Goal: Use online tool/utility: Utilize a website feature to perform a specific function

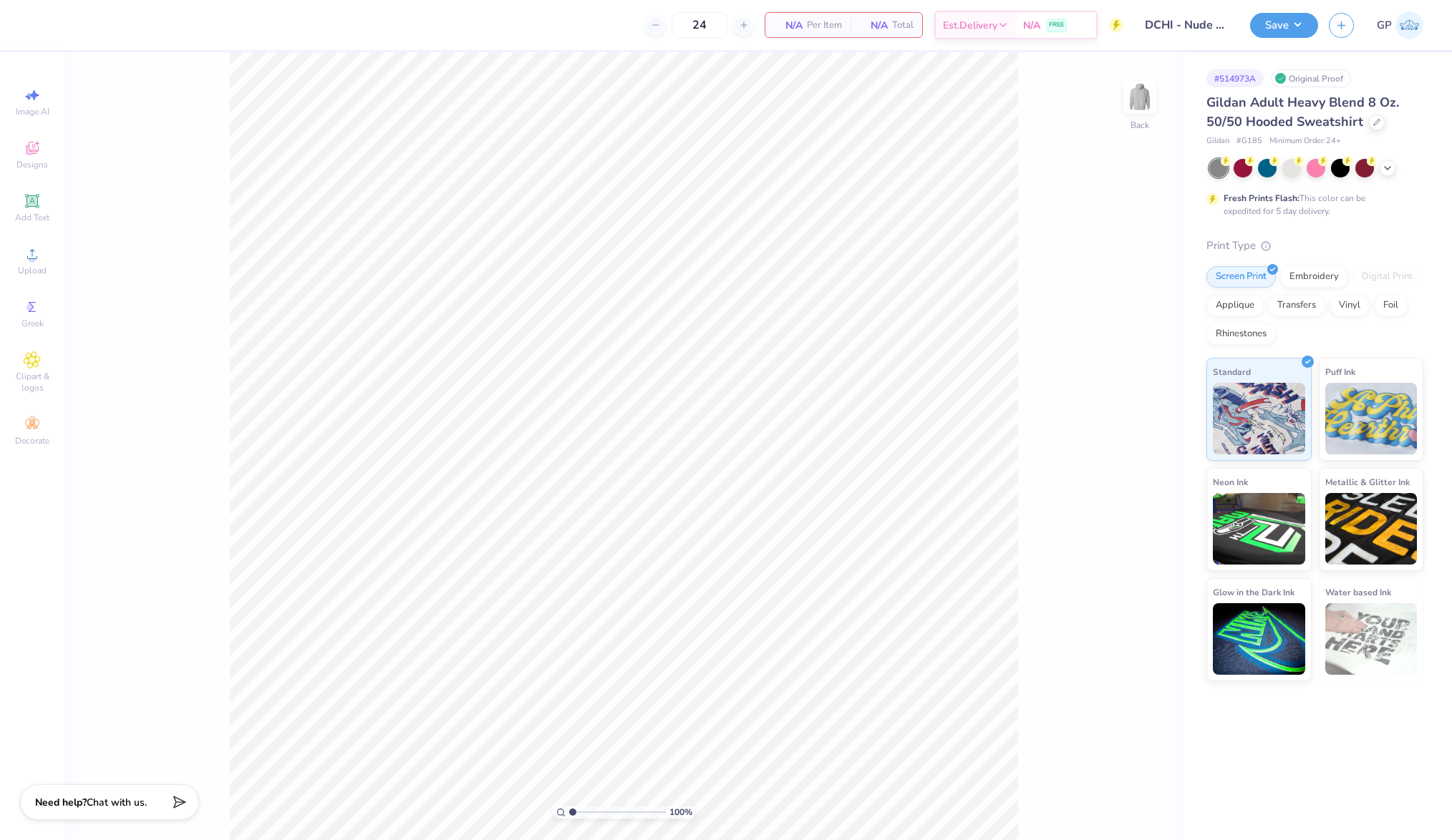
click at [58, 254] on div "Image AI Designs Add Text Upload Greek Clipart & logos Decorate" at bounding box center [32, 446] width 64 height 788
click at [37, 266] on span "Upload" at bounding box center [31, 270] width 29 height 12
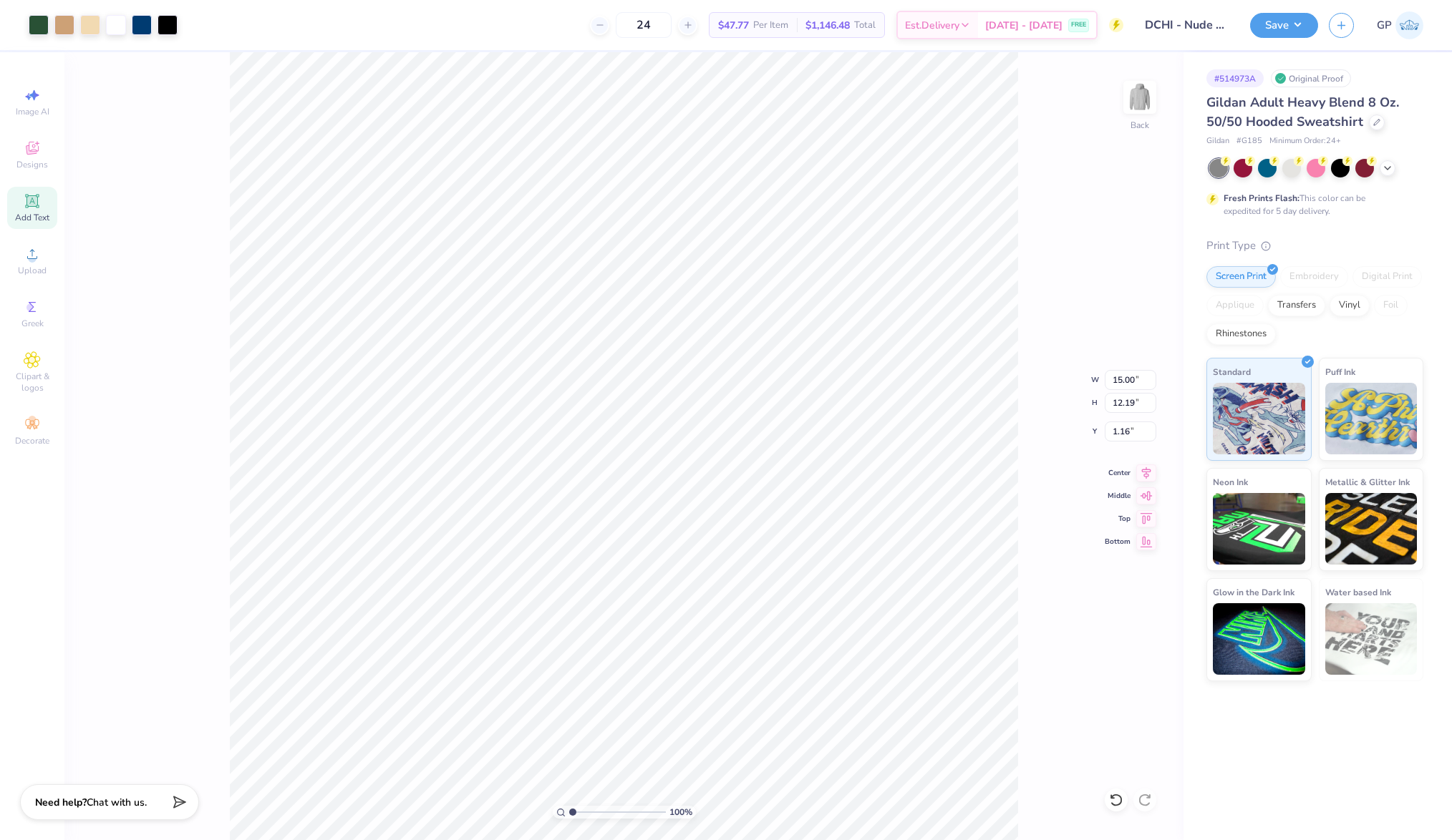
click at [39, 217] on span "Add Text" at bounding box center [32, 218] width 34 height 12
type input "6.48"
type input "1.88"
type input "6.31"
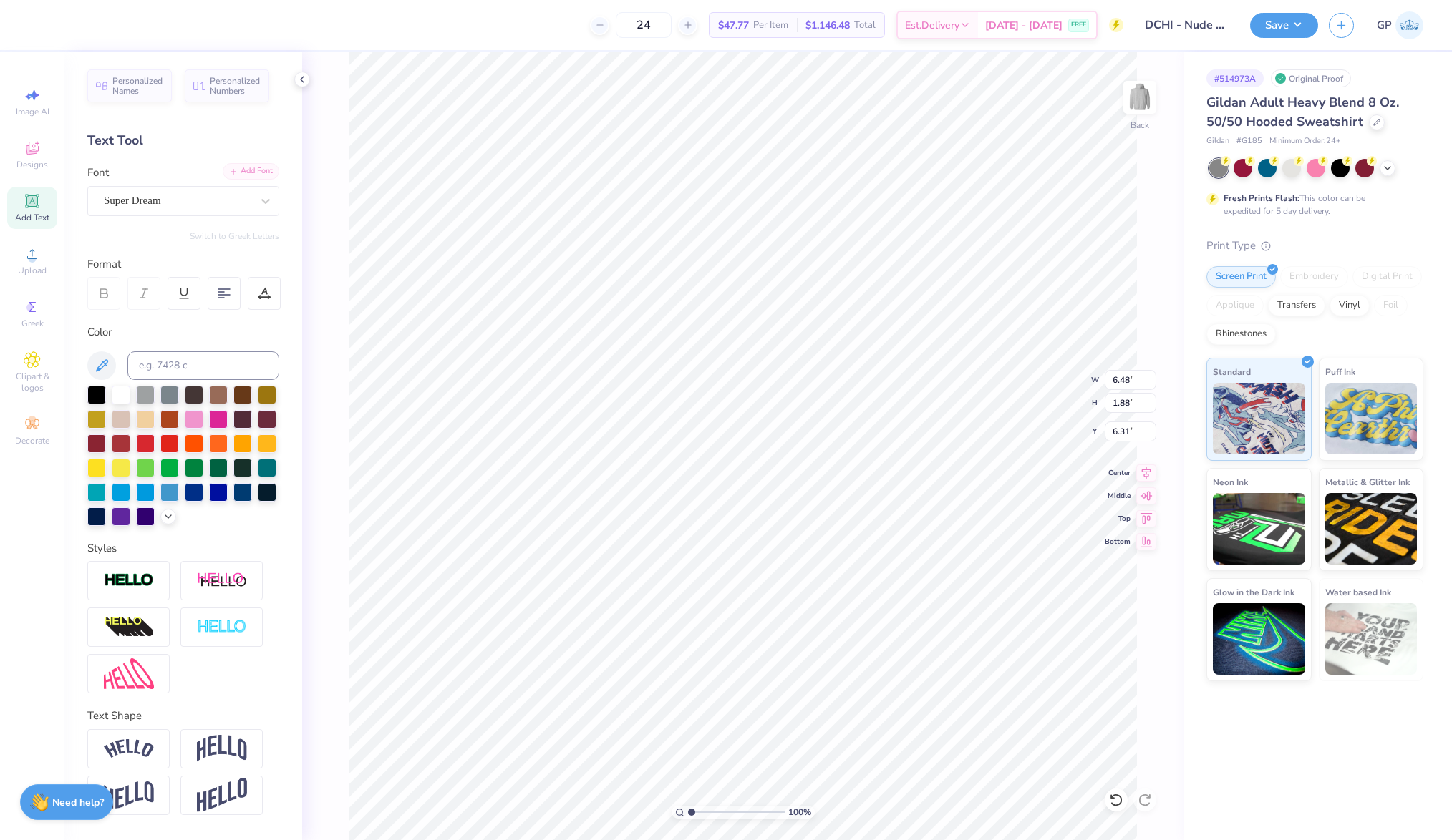
click at [234, 173] on div "Add Font" at bounding box center [250, 171] width 56 height 17
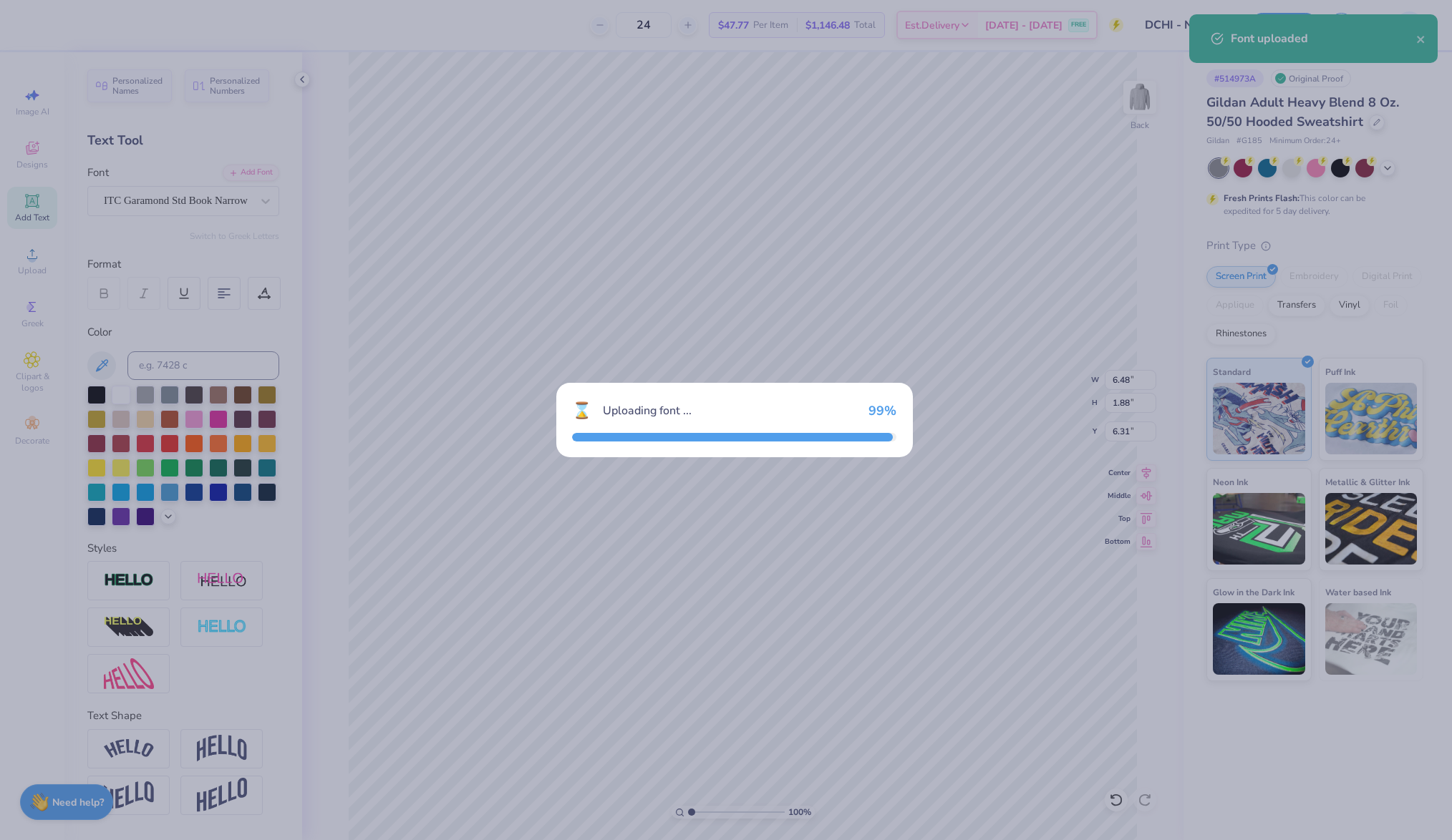
type input "5.17"
type input "1.78"
type input "6.36"
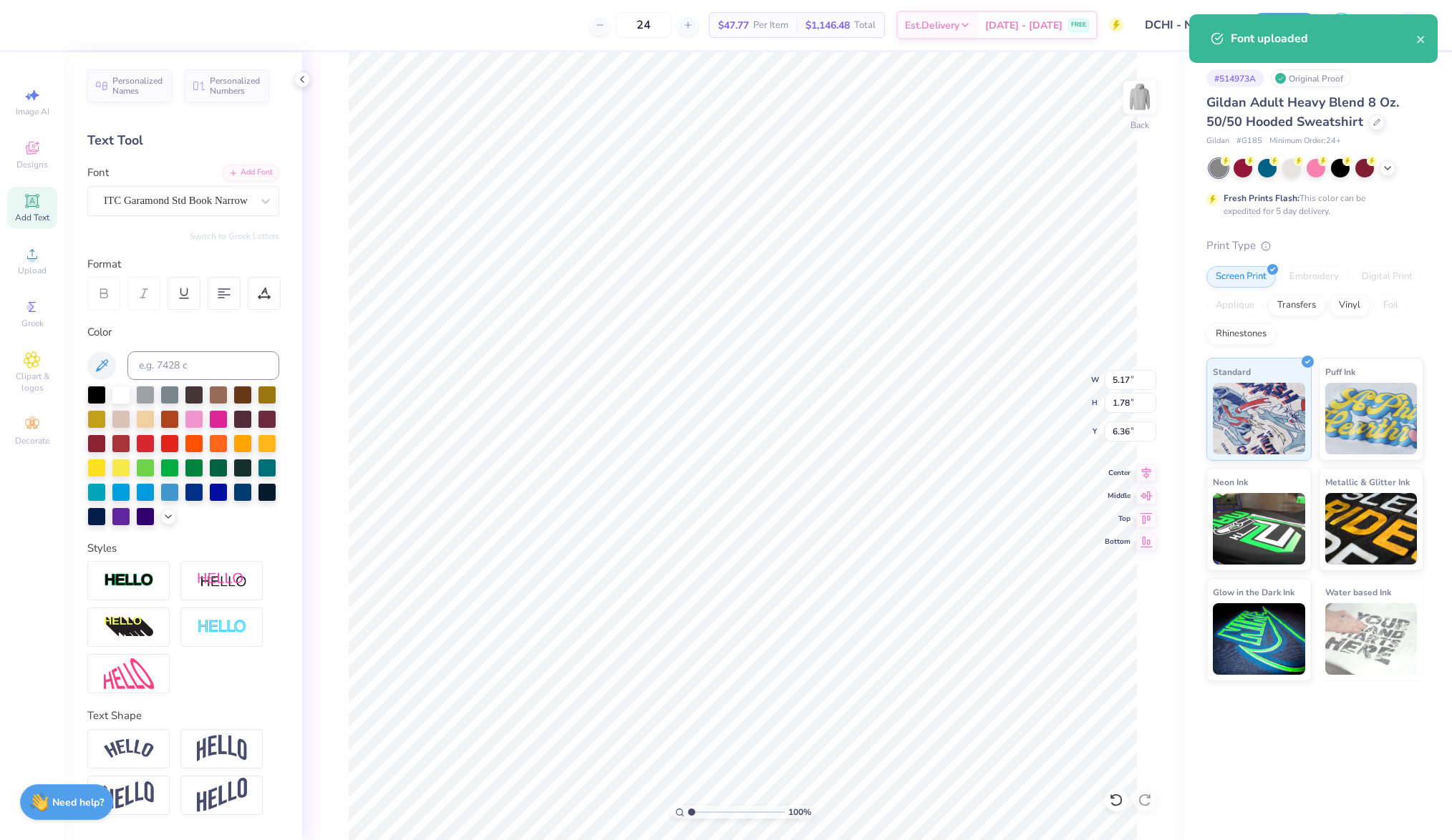
scroll to position [17, 2]
type textarea "Delta Chi"
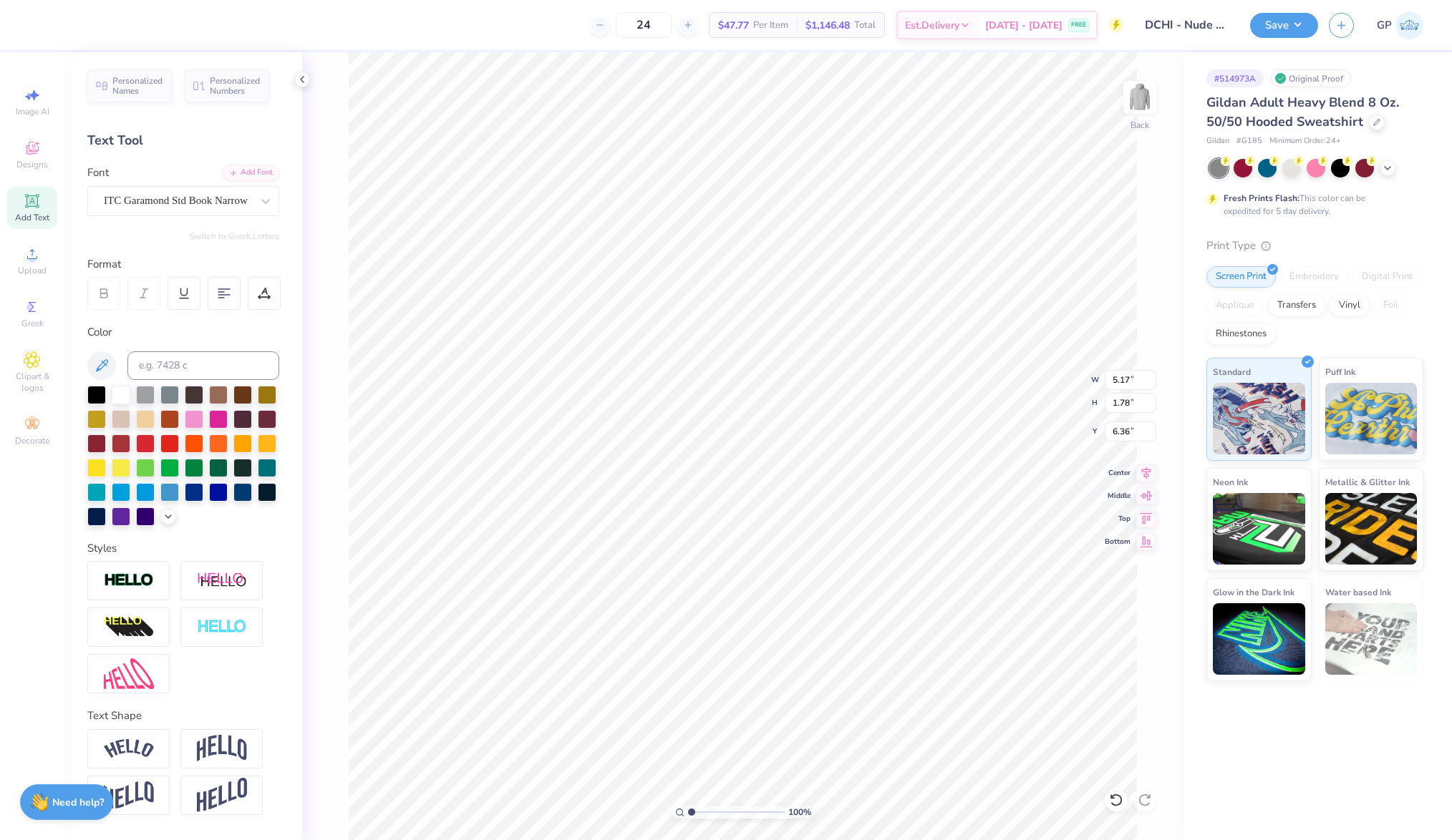
type input "8.83"
type input "1.92"
type input "11.42"
type input "12.47"
type input "2.72"
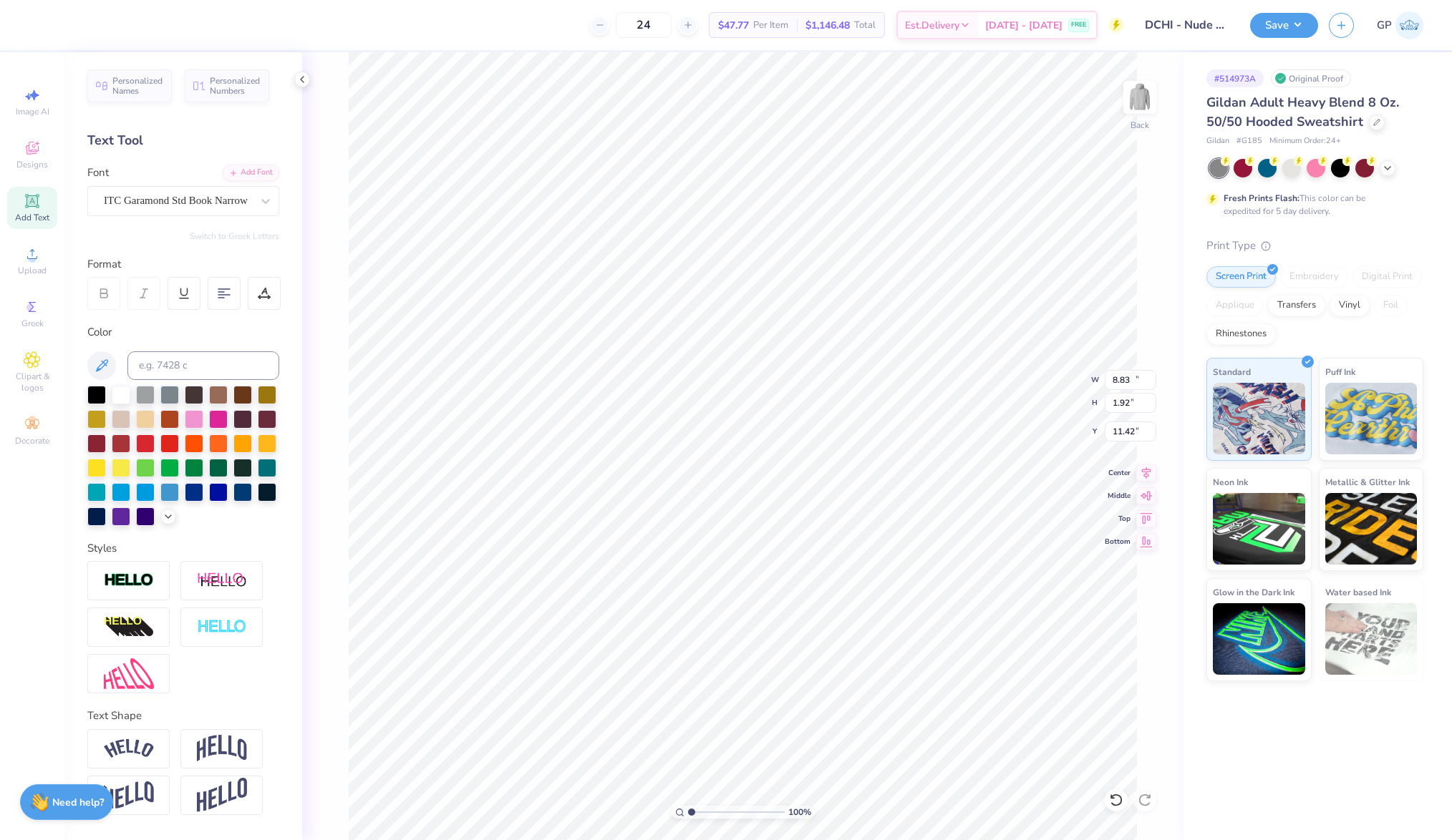
type input "10.63"
type input "12.54"
type input "2.73"
type input "10.61"
click at [715, 815] on input "range" at bounding box center [737, 812] width 97 height 13
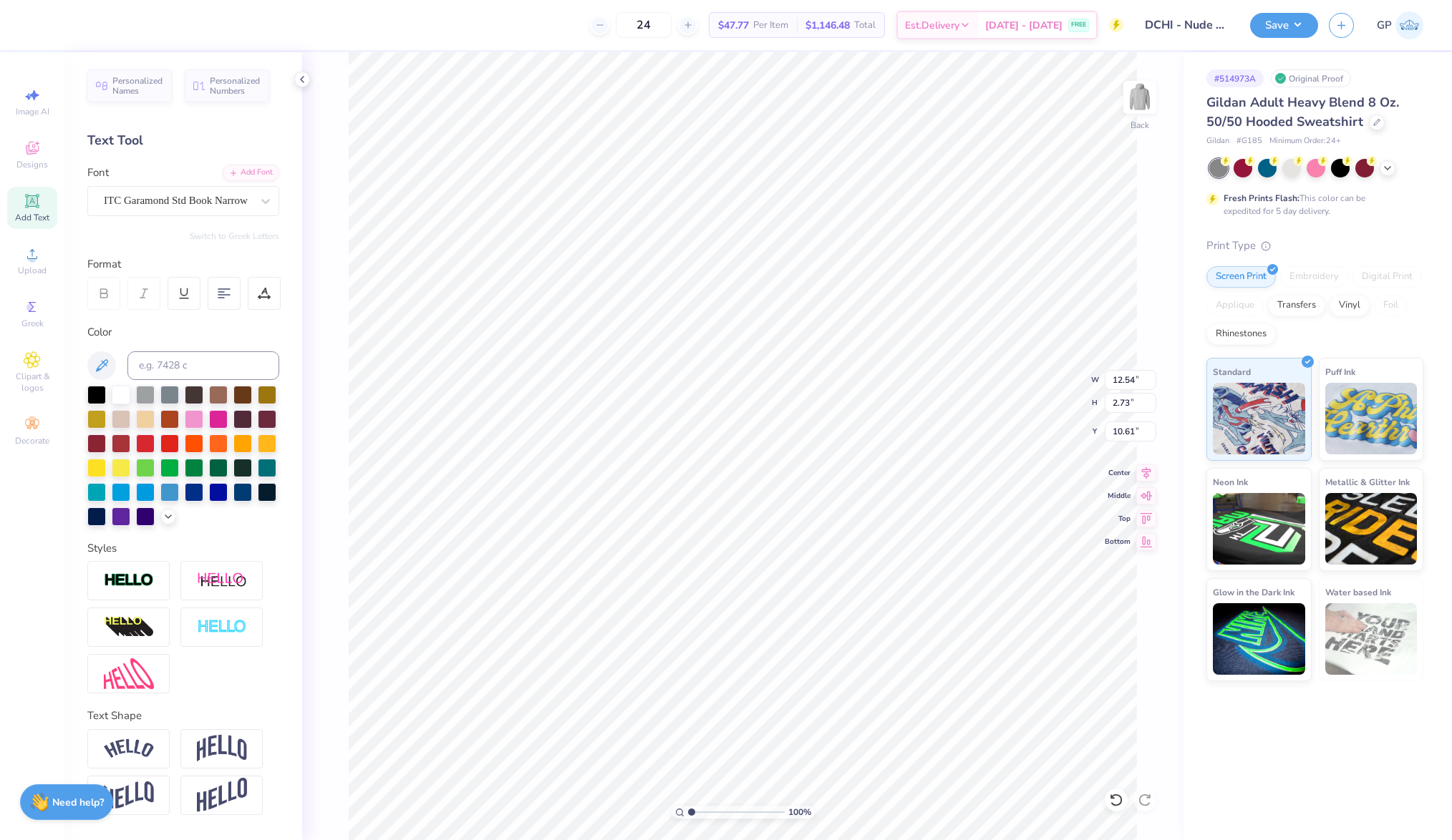
drag, startPoint x: 715, startPoint y: 812, endPoint x: 608, endPoint y: 797, distance: 108.0
type input "1"
click at [688, 806] on input "range" at bounding box center [737, 812] width 97 height 13
type input "15.00"
type input "12.19"
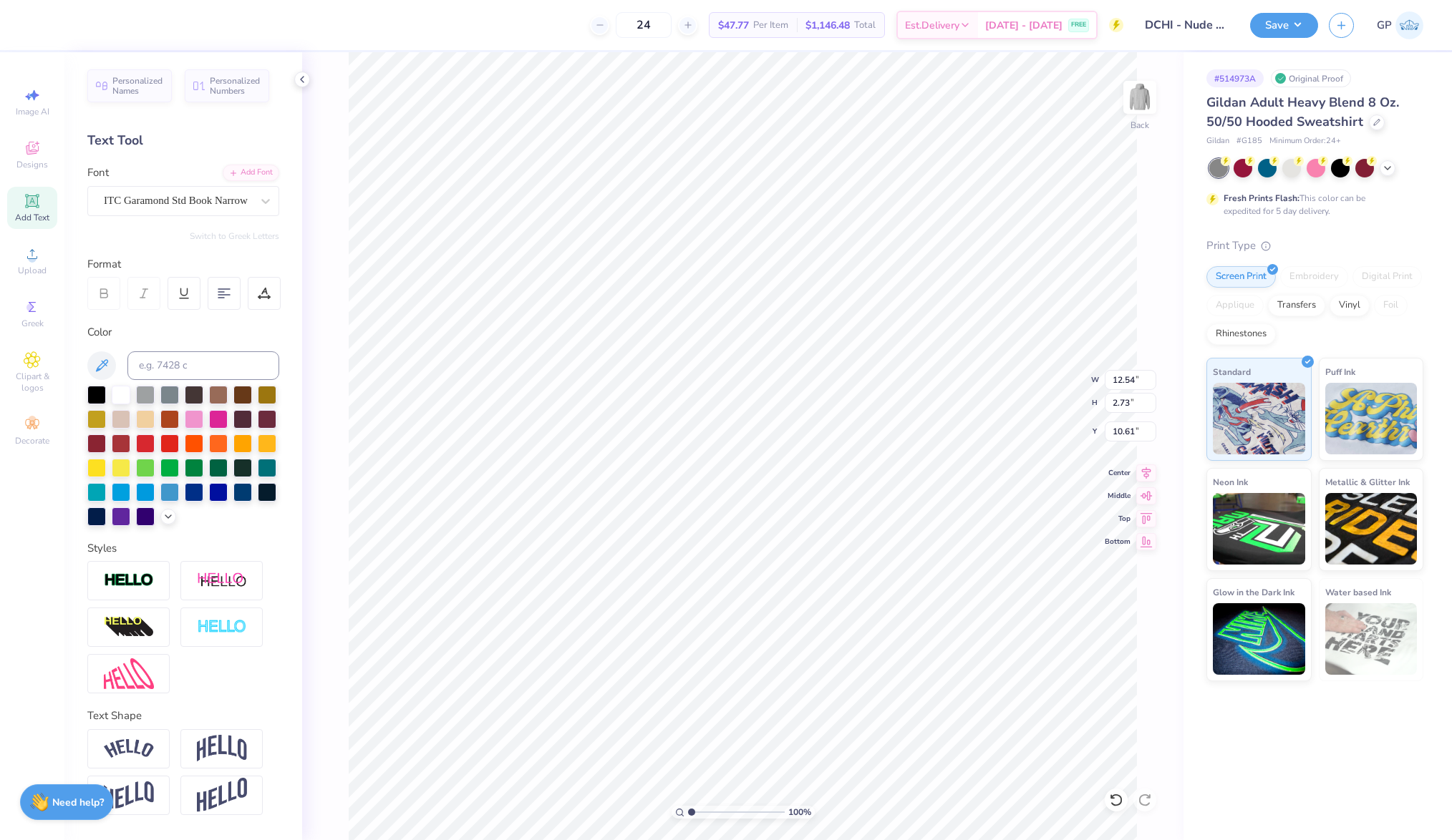
type input "1.16"
type input "12.54"
type input "2.73"
type input "10.61"
click at [162, 521] on icon at bounding box center [168, 515] width 12 height 12
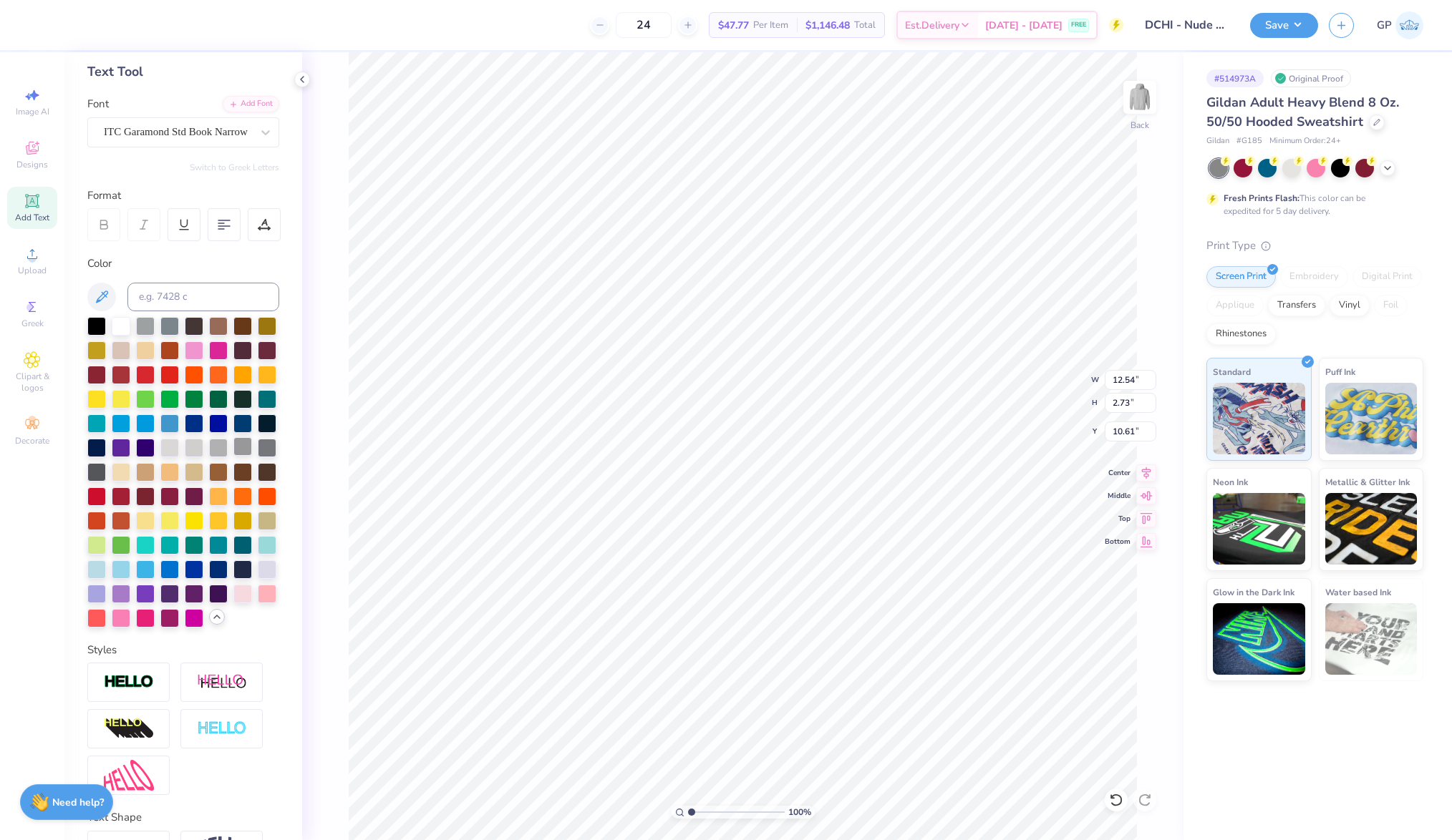
scroll to position [75, 0]
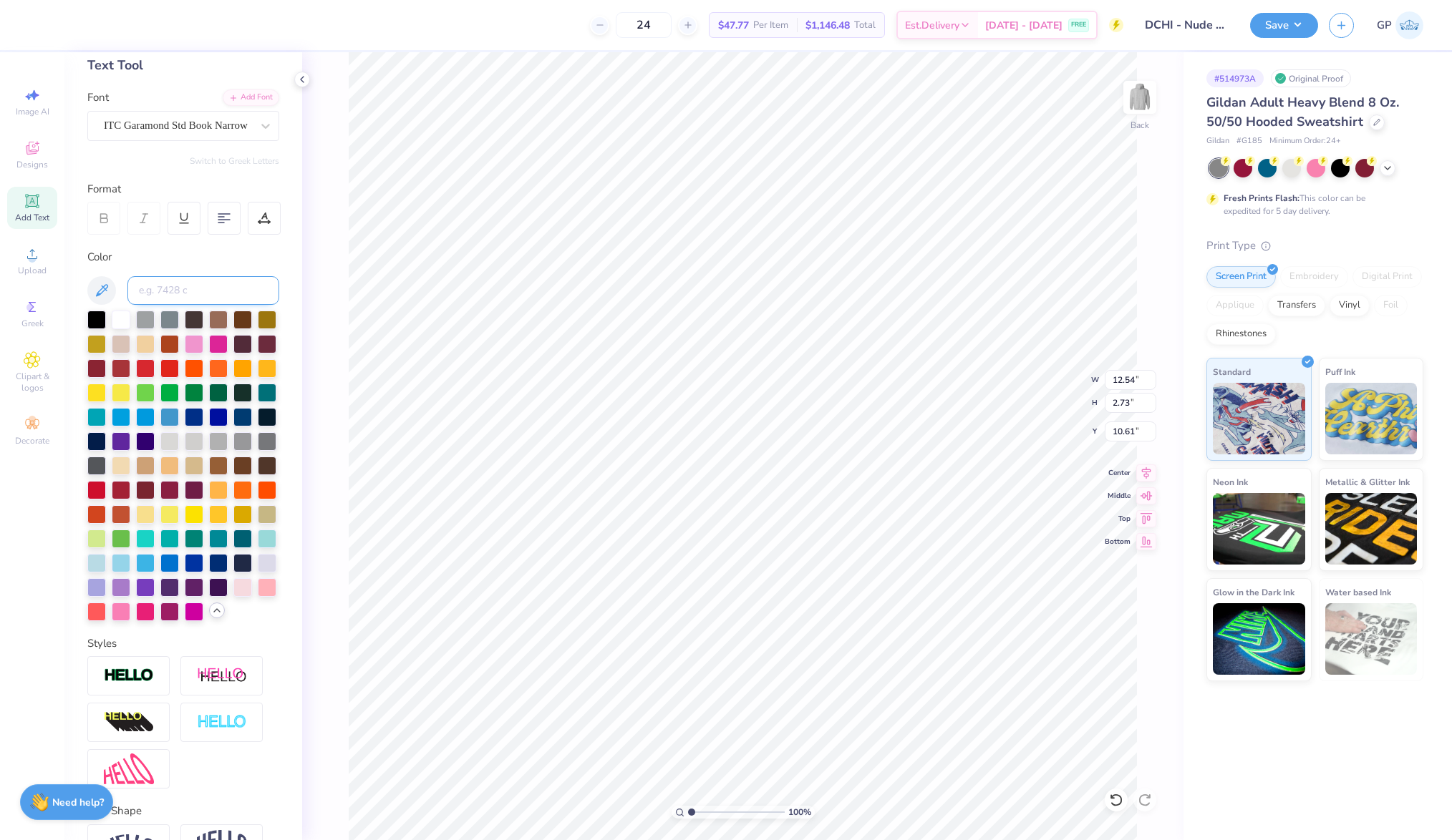
click at [206, 279] on input at bounding box center [203, 290] width 152 height 29
type input "350"
type input "15.00"
type input "12.19"
type input "1.16"
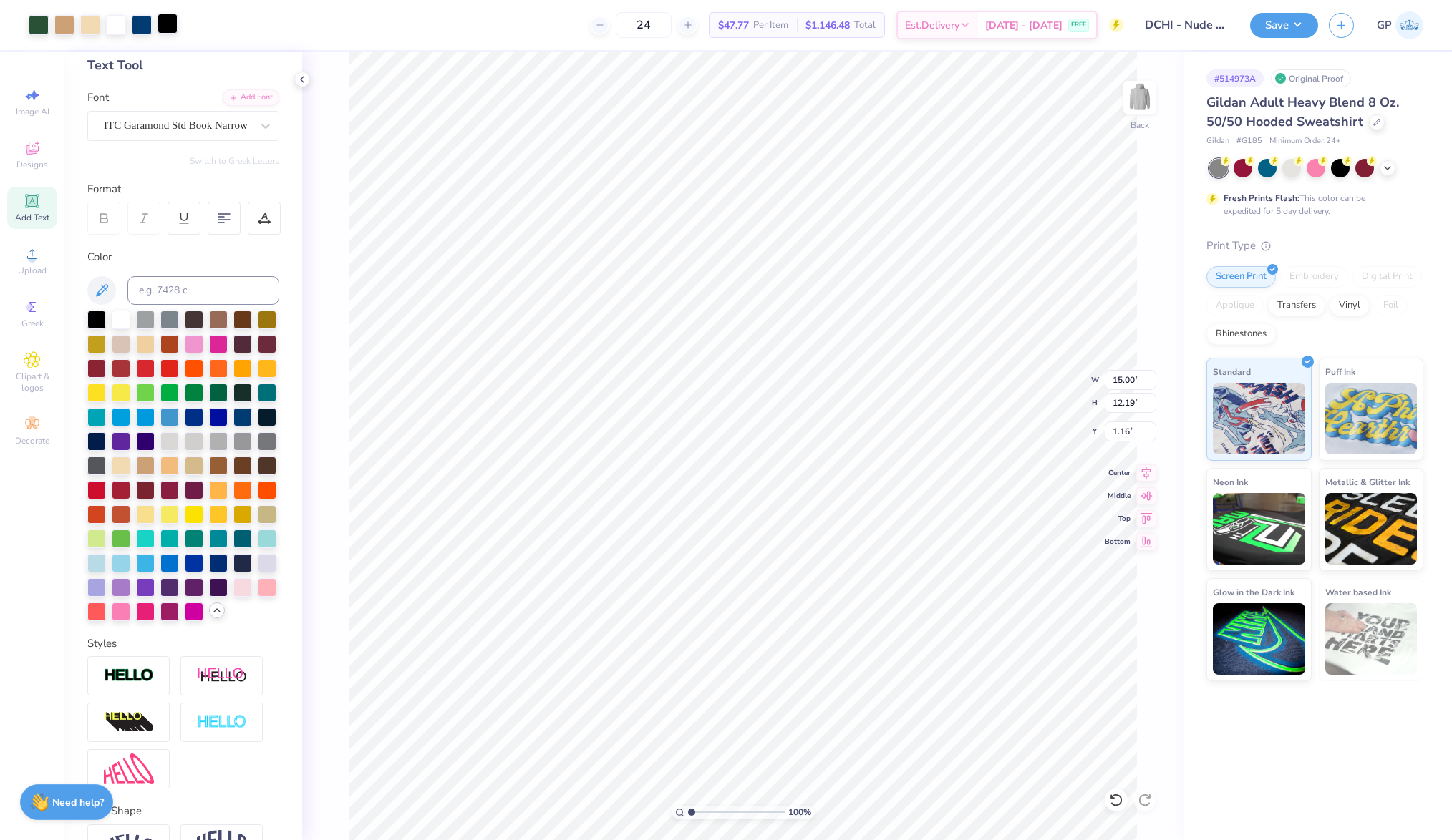
click at [157, 23] on div at bounding box center [167, 23] width 20 height 20
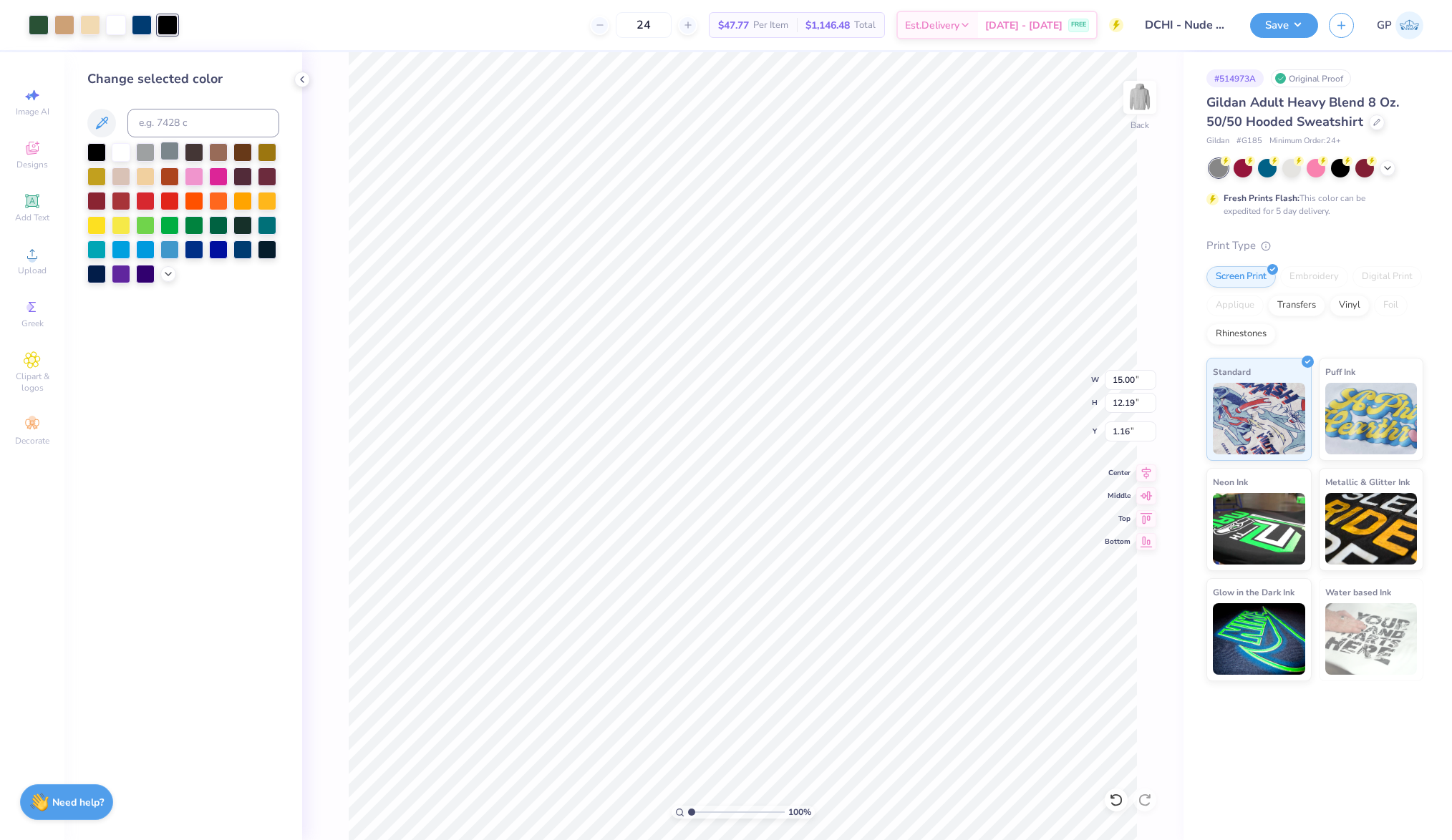
click at [168, 151] on div at bounding box center [169, 151] width 18 height 18
click at [146, 26] on div at bounding box center [141, 23] width 20 height 20
click at [170, 147] on div at bounding box center [169, 151] width 18 height 18
click at [29, 268] on span "Upload" at bounding box center [31, 270] width 29 height 12
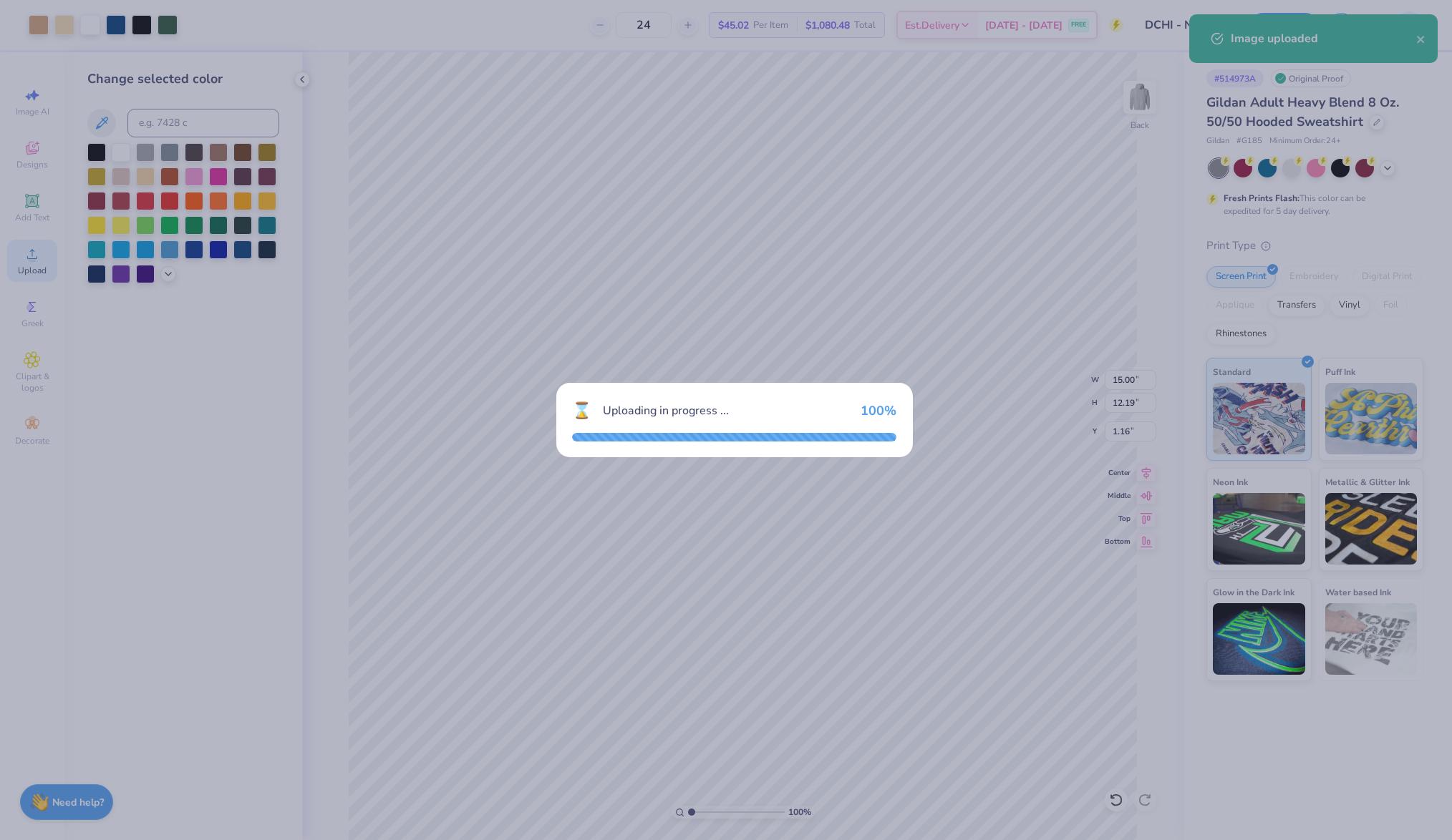
type input "9.98"
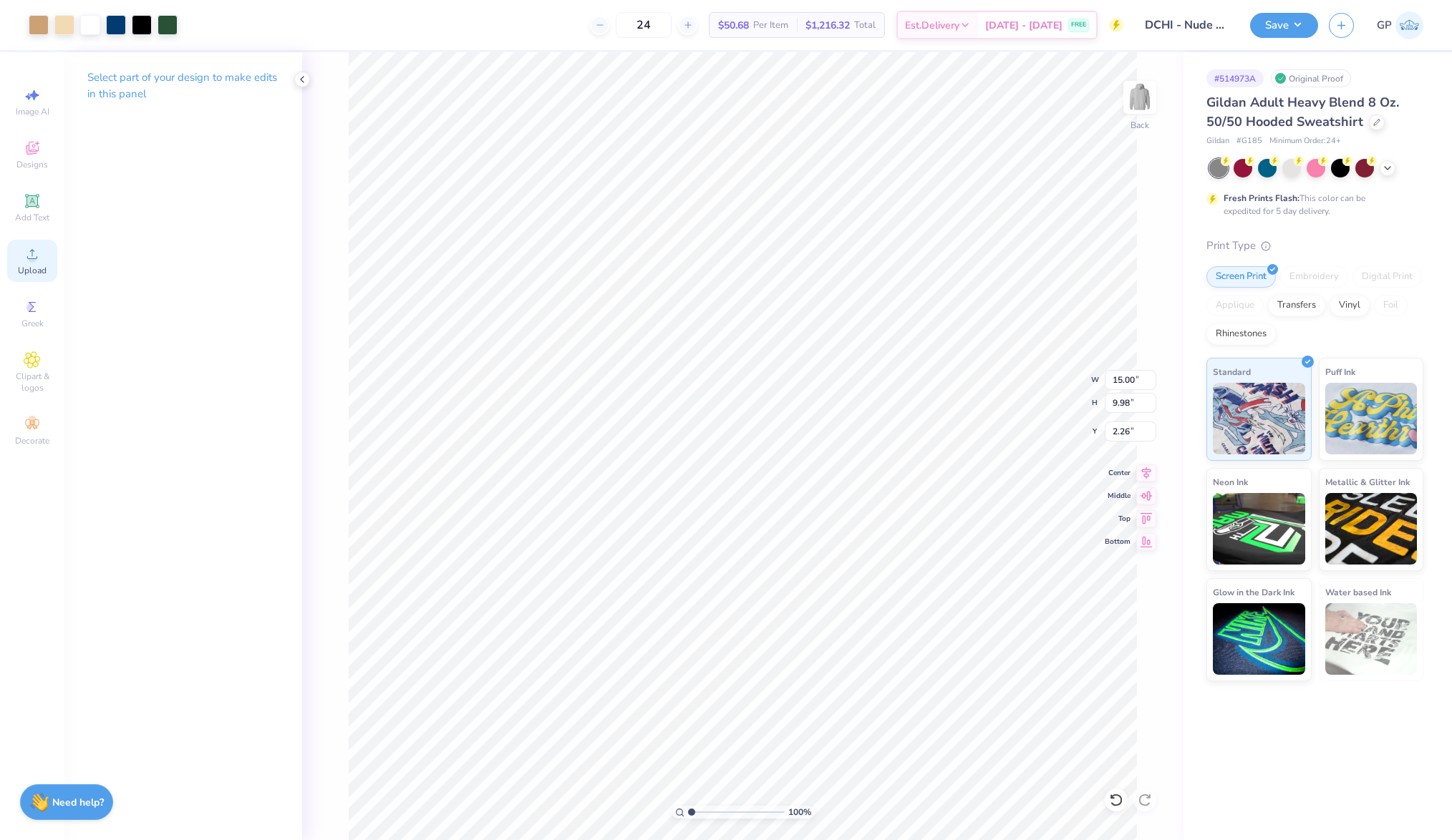
type input "1.16"
click at [773, 740] on li "Send to Back" at bounding box center [776, 754] width 113 height 28
type input "12.19"
click at [146, 26] on div at bounding box center [141, 23] width 20 height 20
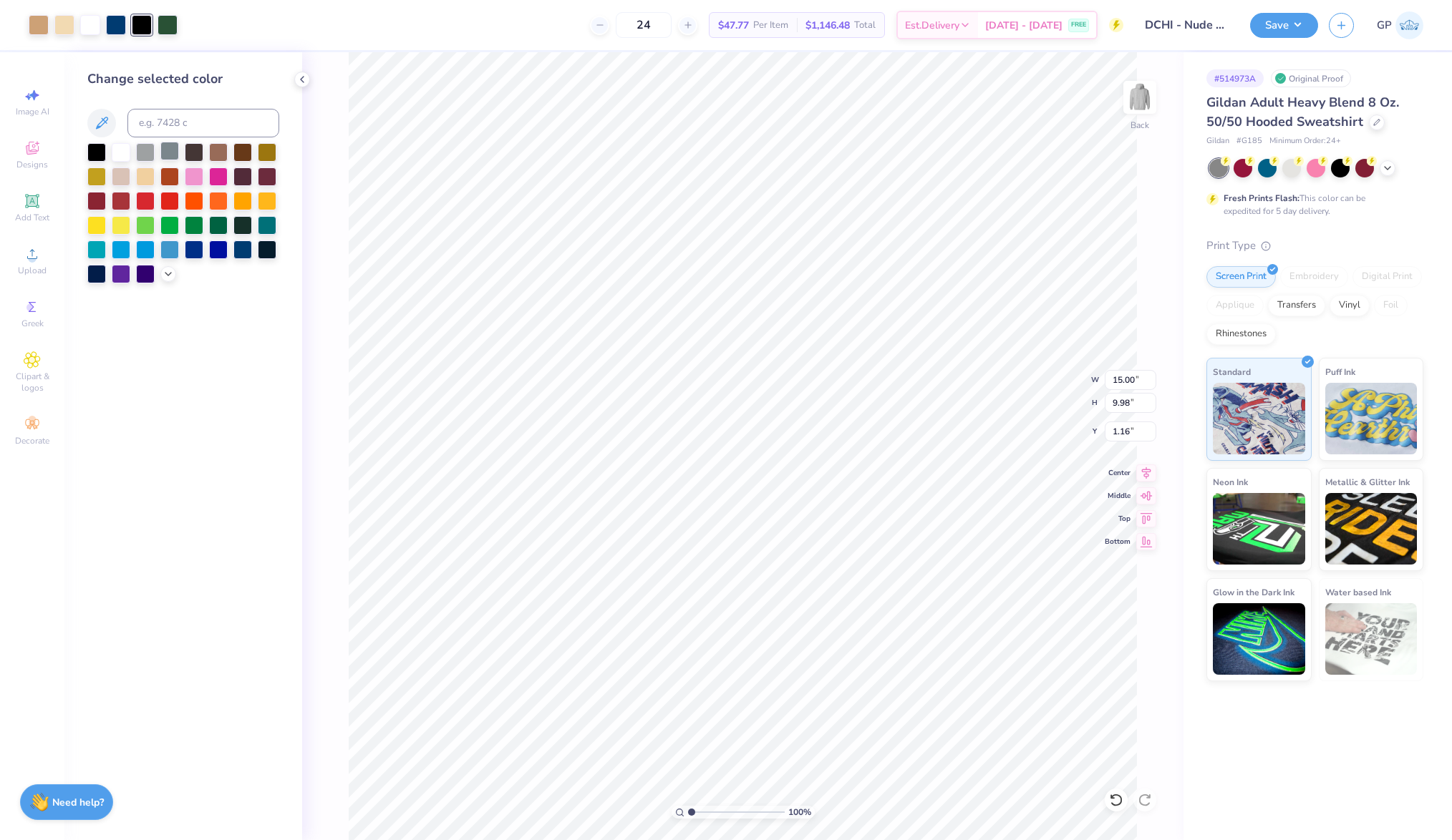
click at [169, 153] on div at bounding box center [169, 151] width 18 height 18
click at [124, 20] on div at bounding box center [116, 23] width 20 height 20
click at [168, 158] on div at bounding box center [169, 151] width 18 height 18
click at [42, 199] on div "Add Text" at bounding box center [32, 208] width 50 height 42
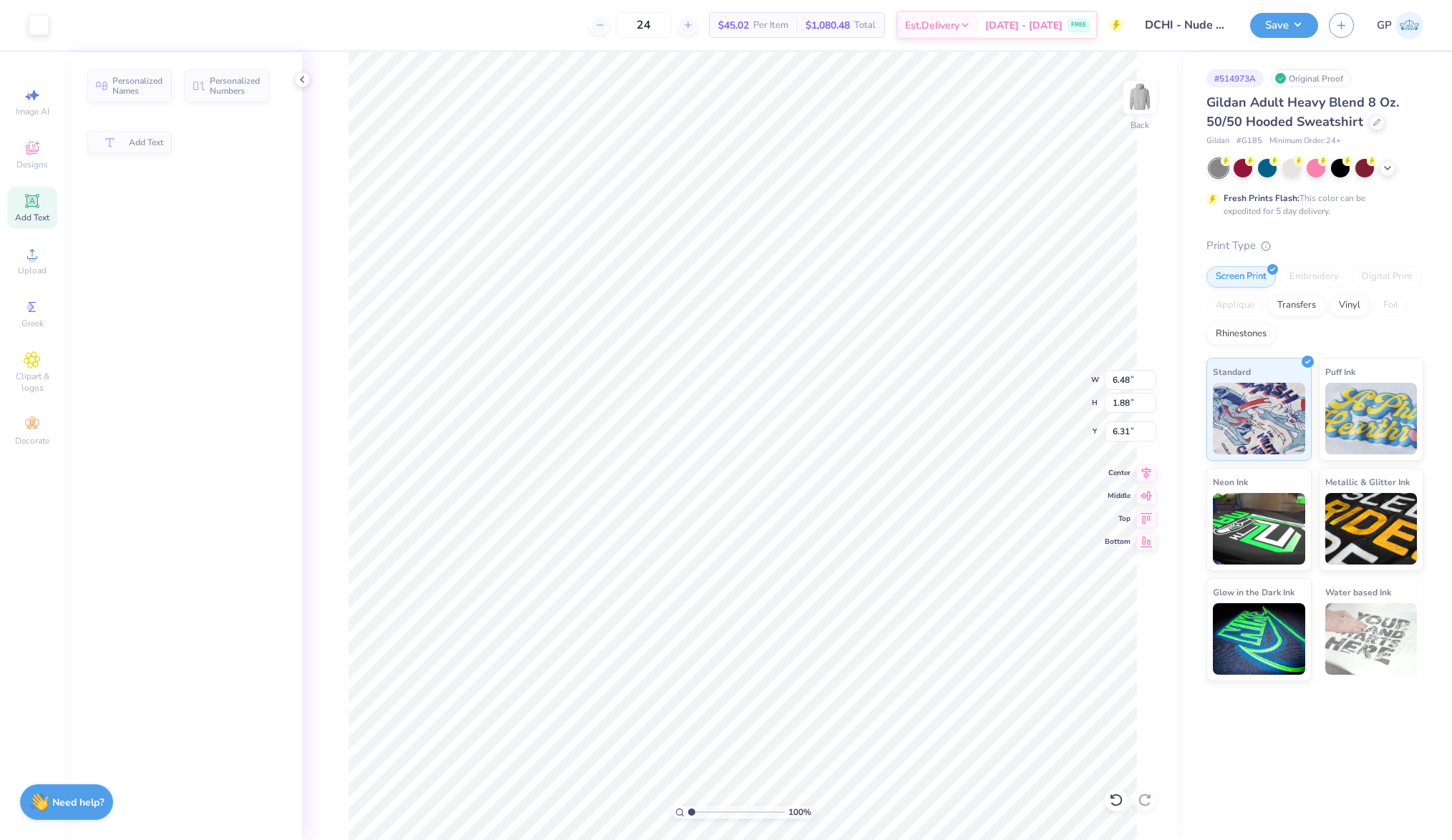
type input "6.48"
type input "1.88"
type input "6.31"
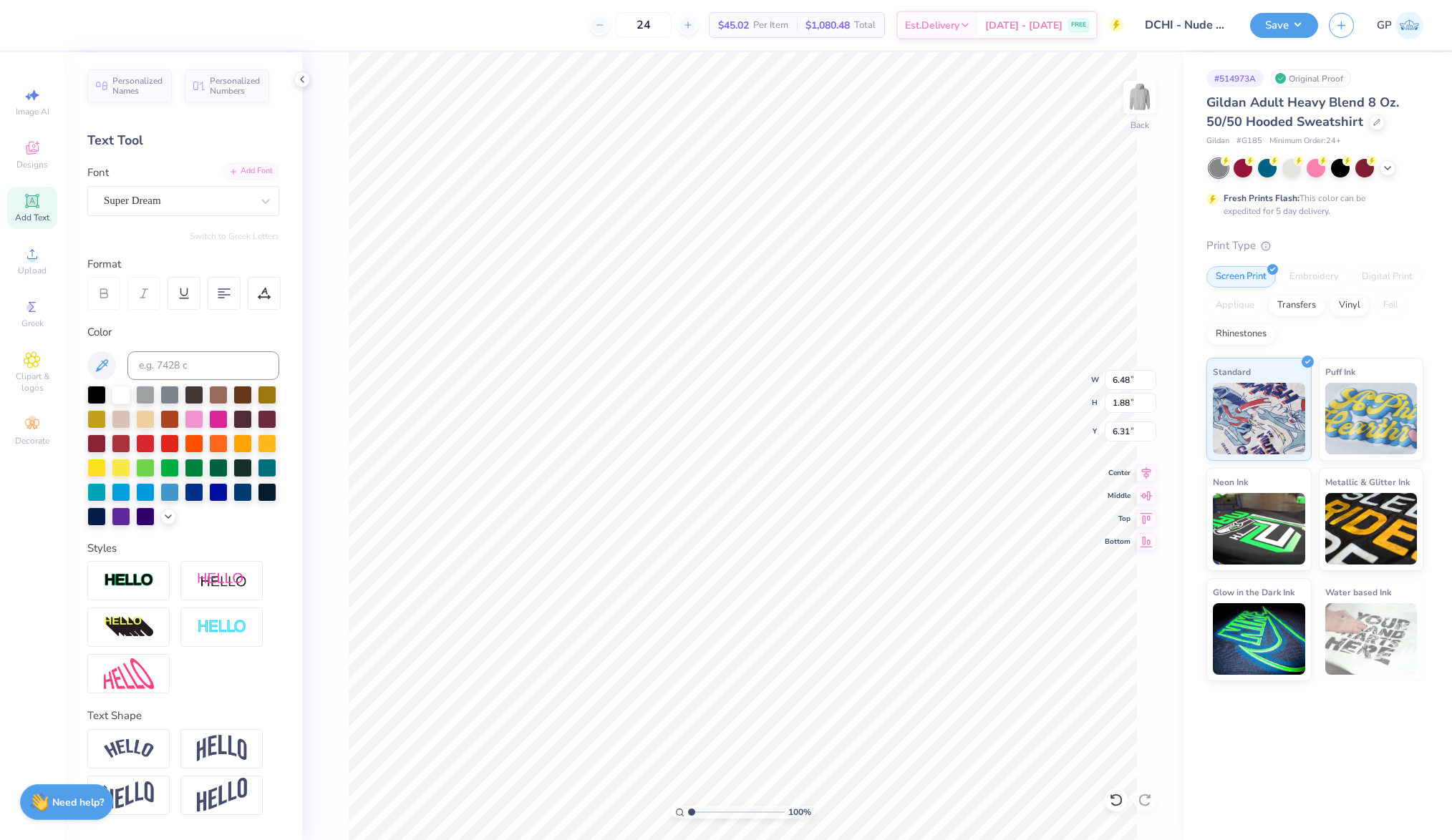
click at [253, 174] on div "Add Font" at bounding box center [250, 171] width 56 height 17
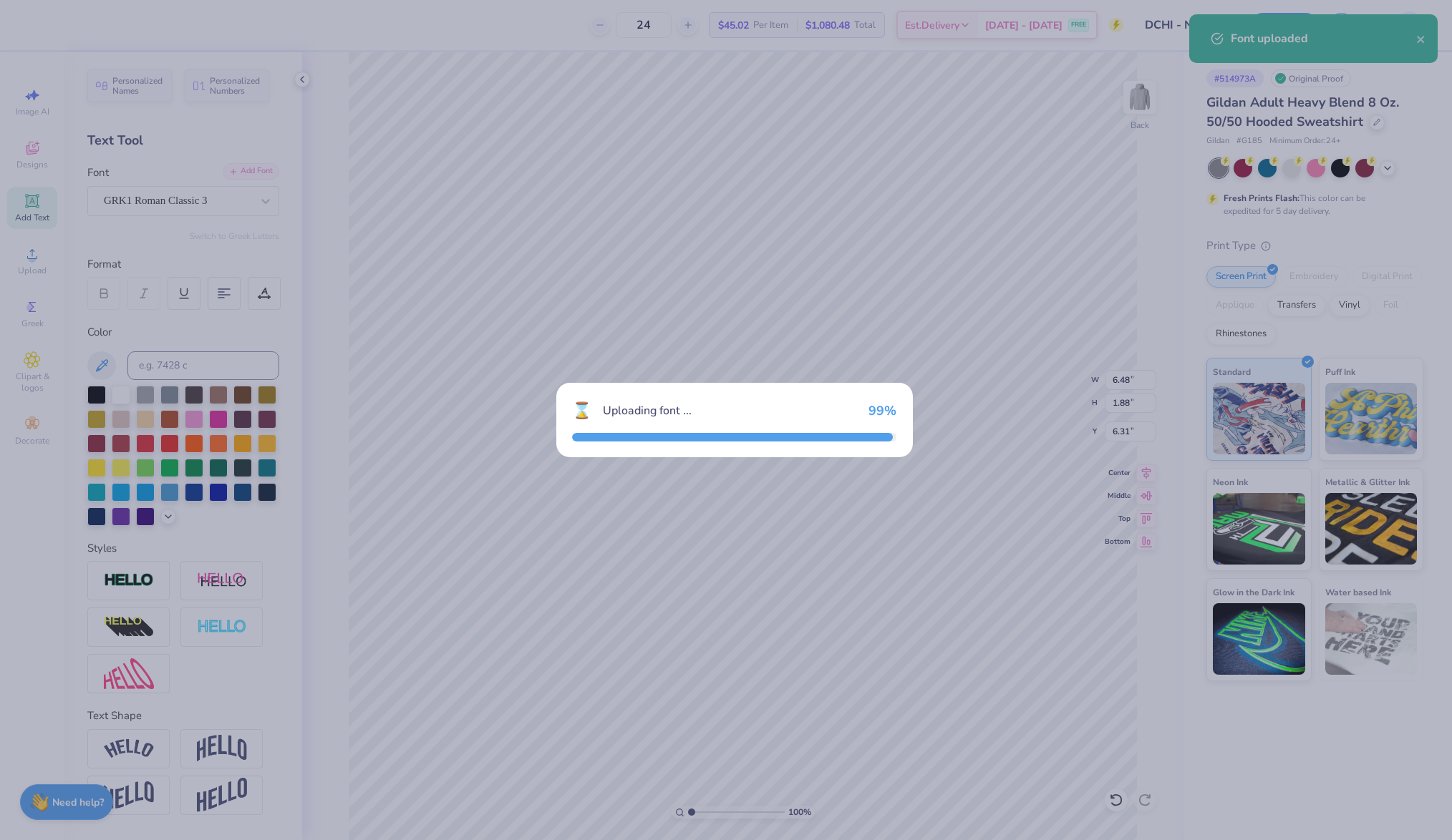
type input "7.75"
type input "2.07"
type input "6.21"
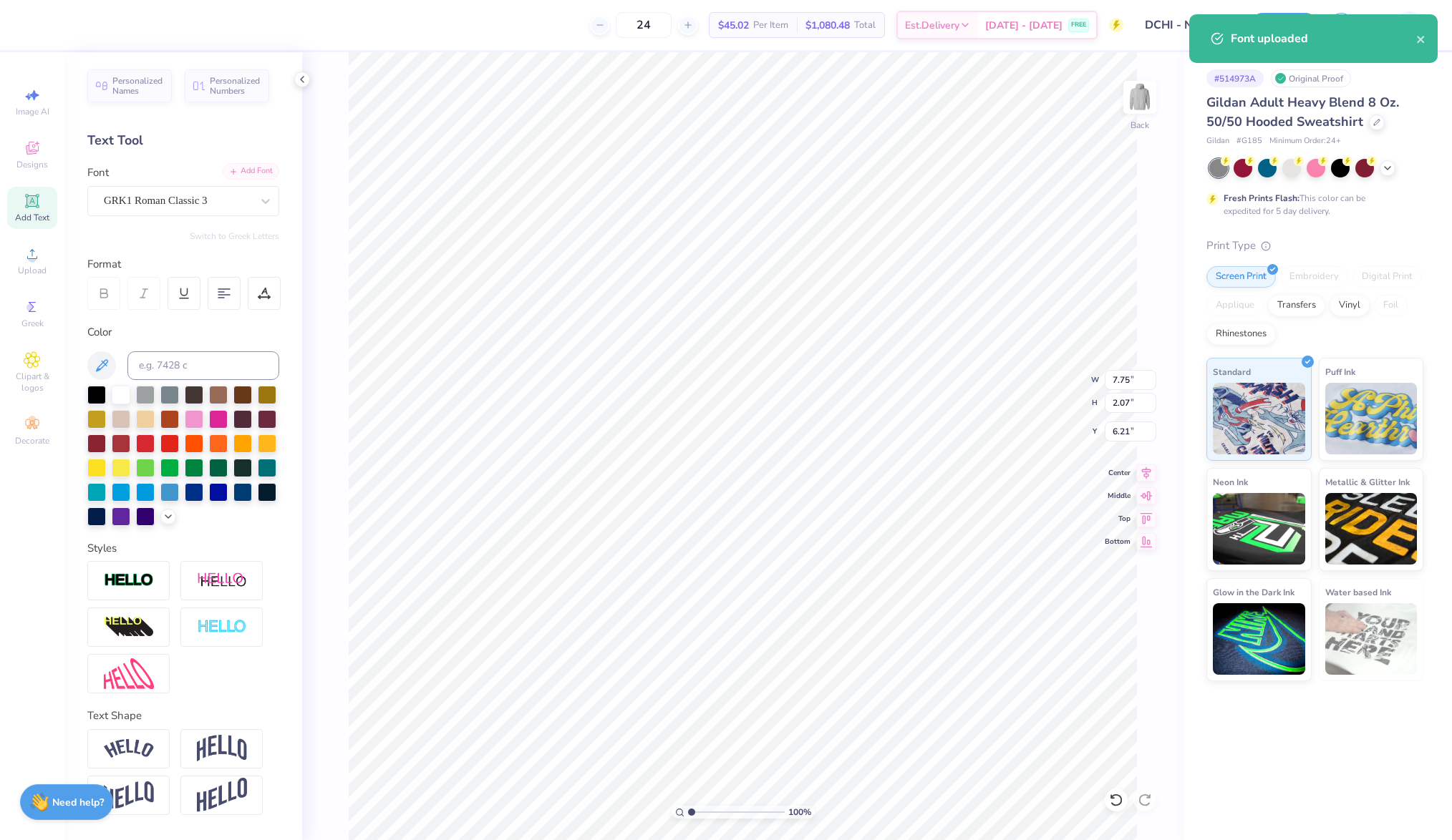
scroll to position [17, 1]
paste textarea "Dx"
type textarea "Dx"
type input "4.05"
type input "1.98"
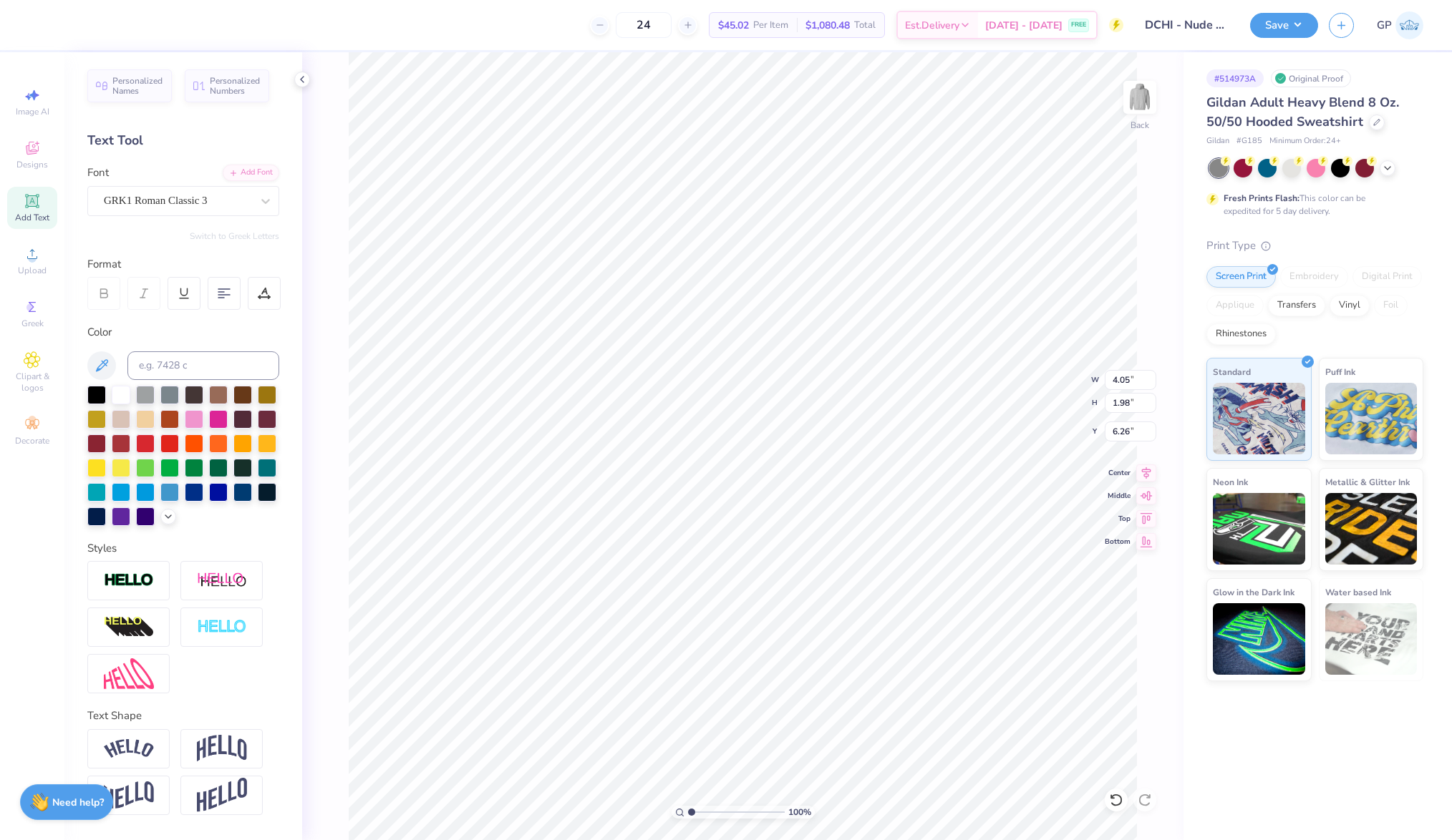
type input "1.02"
type input "3.59"
click at [716, 808] on input "range" at bounding box center [737, 812] width 97 height 13
type input "2.13"
type input "1.04"
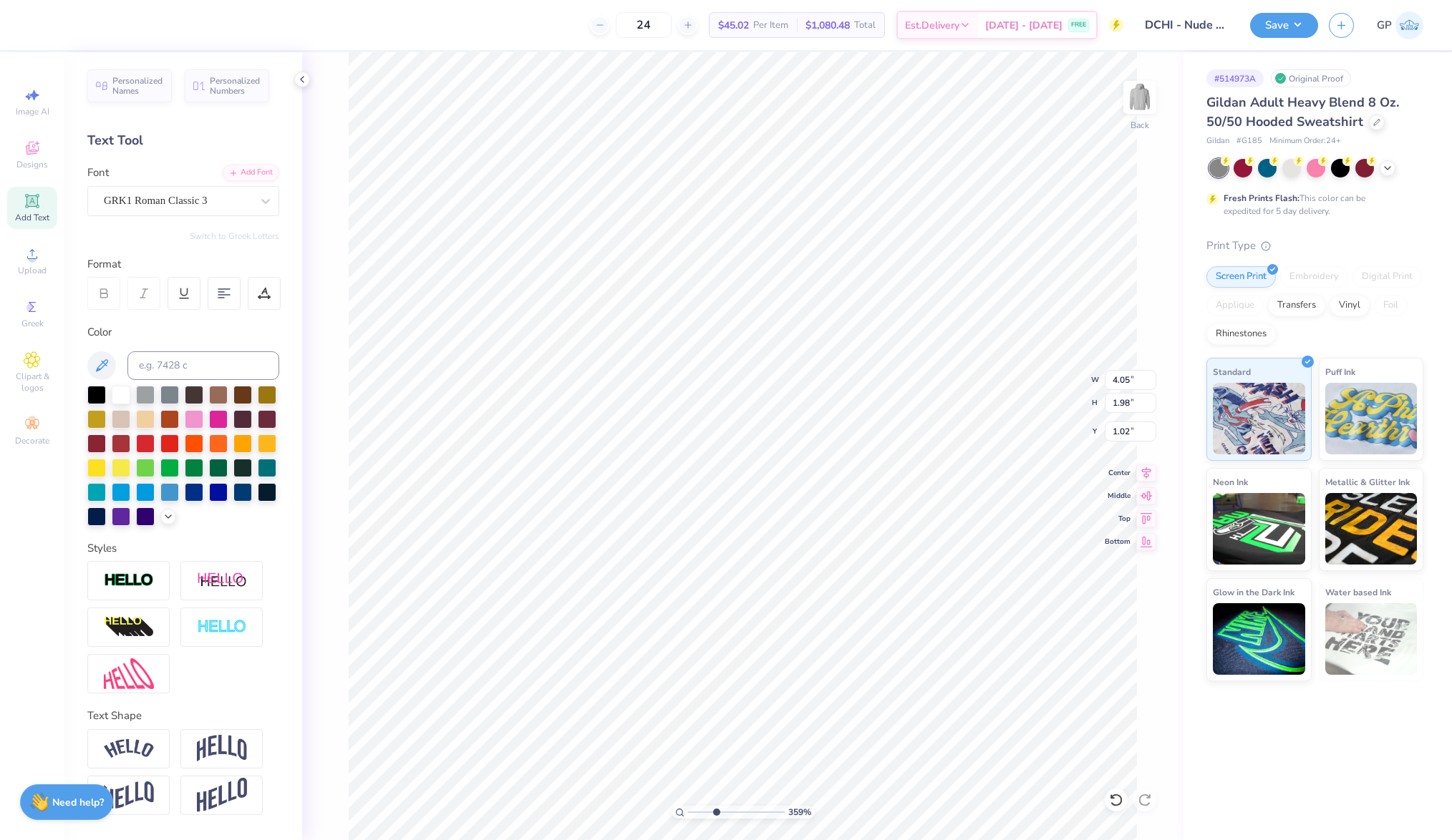
type input "1.96"
type input "1.12"
type input "1.88"
type input "1"
click at [592, 774] on div "100 %" at bounding box center [743, 446] width 789 height 789
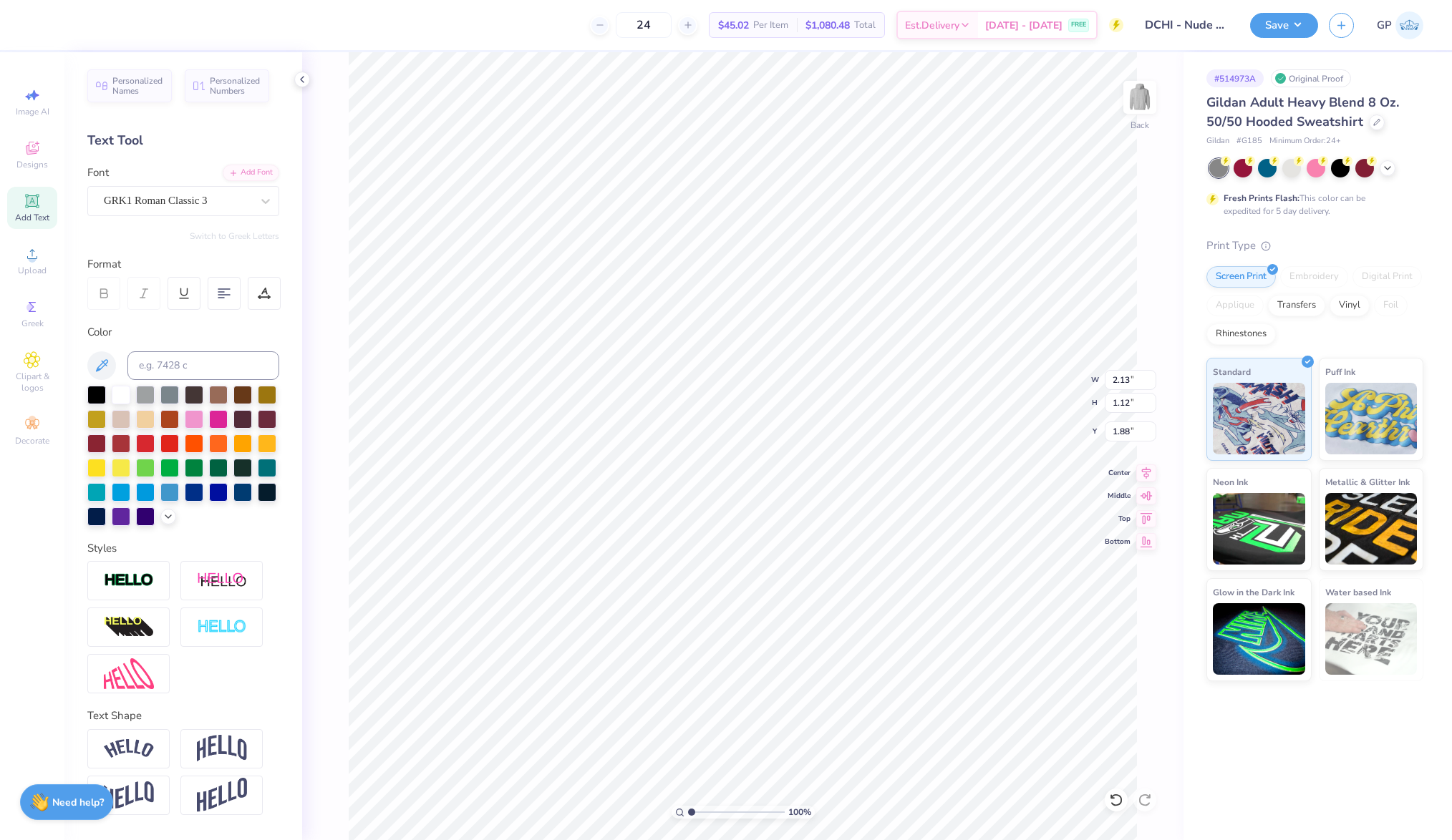
type input "15.00"
type input "9.98"
click at [21, 254] on div "Upload" at bounding box center [32, 261] width 50 height 42
type input "1.16"
click at [732, 803] on li "Send to Back" at bounding box center [749, 806] width 113 height 28
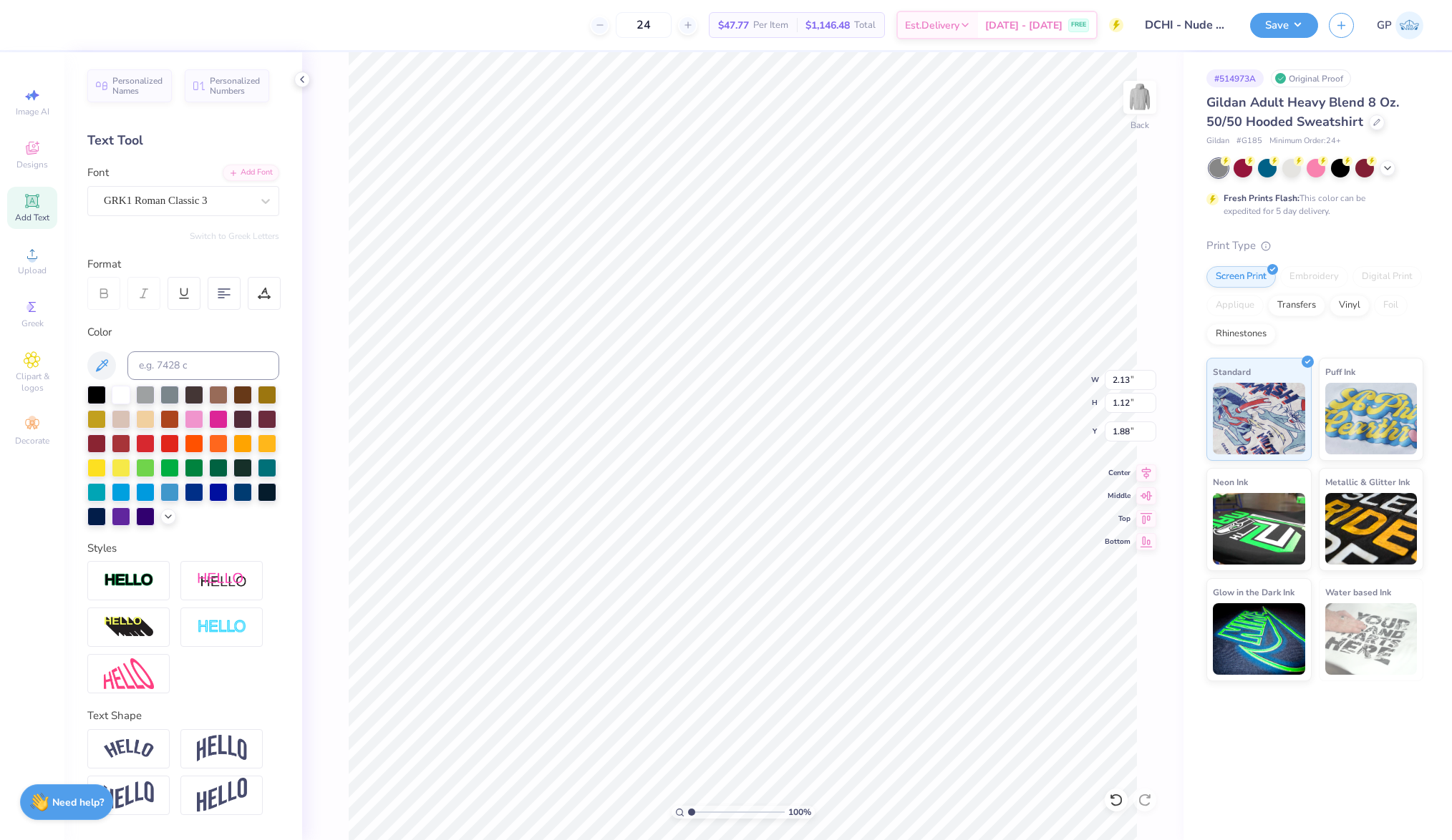
type input "15.00"
type input "9.98"
type input "1.16"
type input "2.13"
type input "1.12"
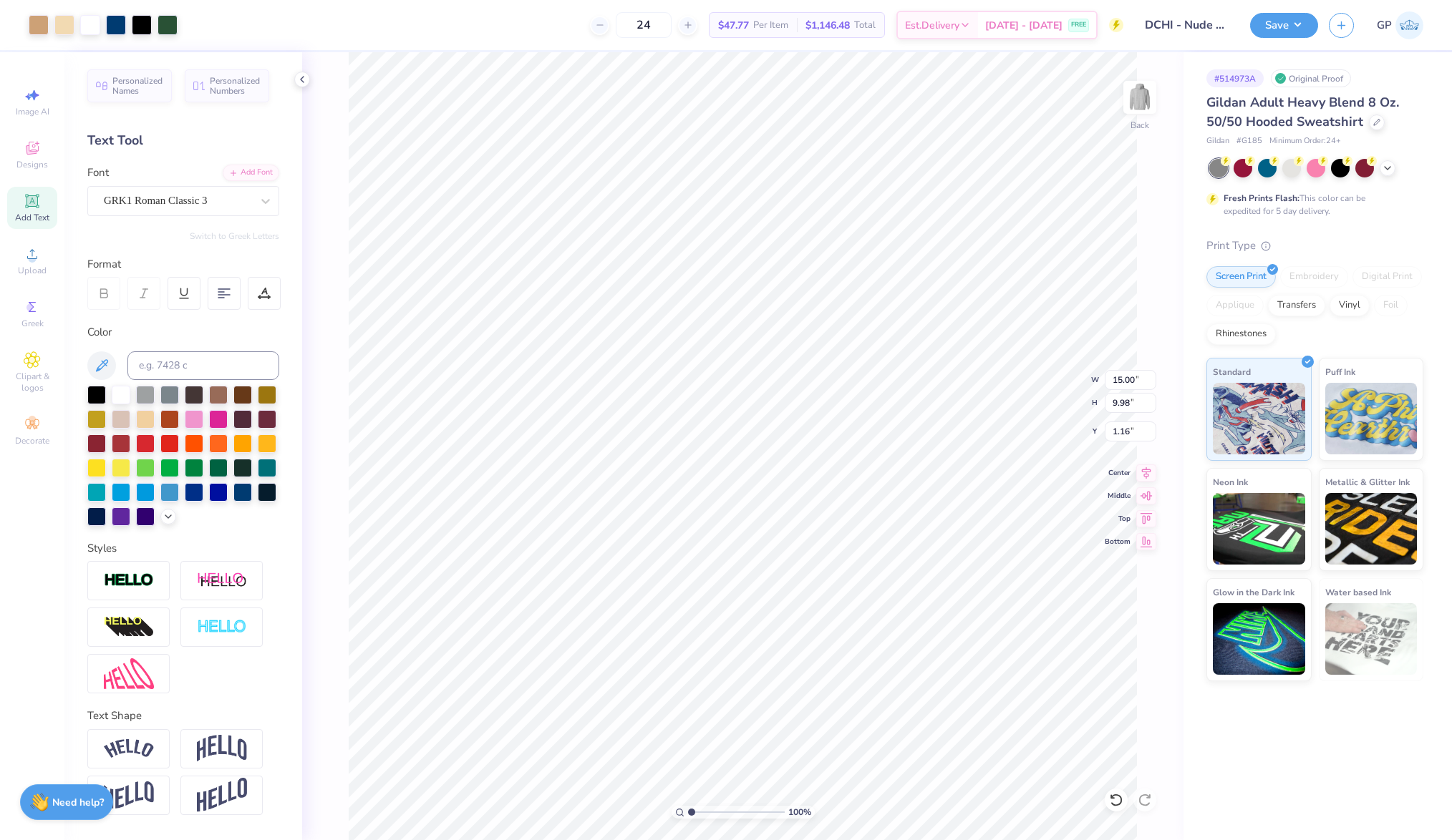
type input "1.88"
click at [238, 491] on div at bounding box center [242, 491] width 18 height 18
click at [1123, 384] on input "15.00" at bounding box center [1130, 379] width 51 height 20
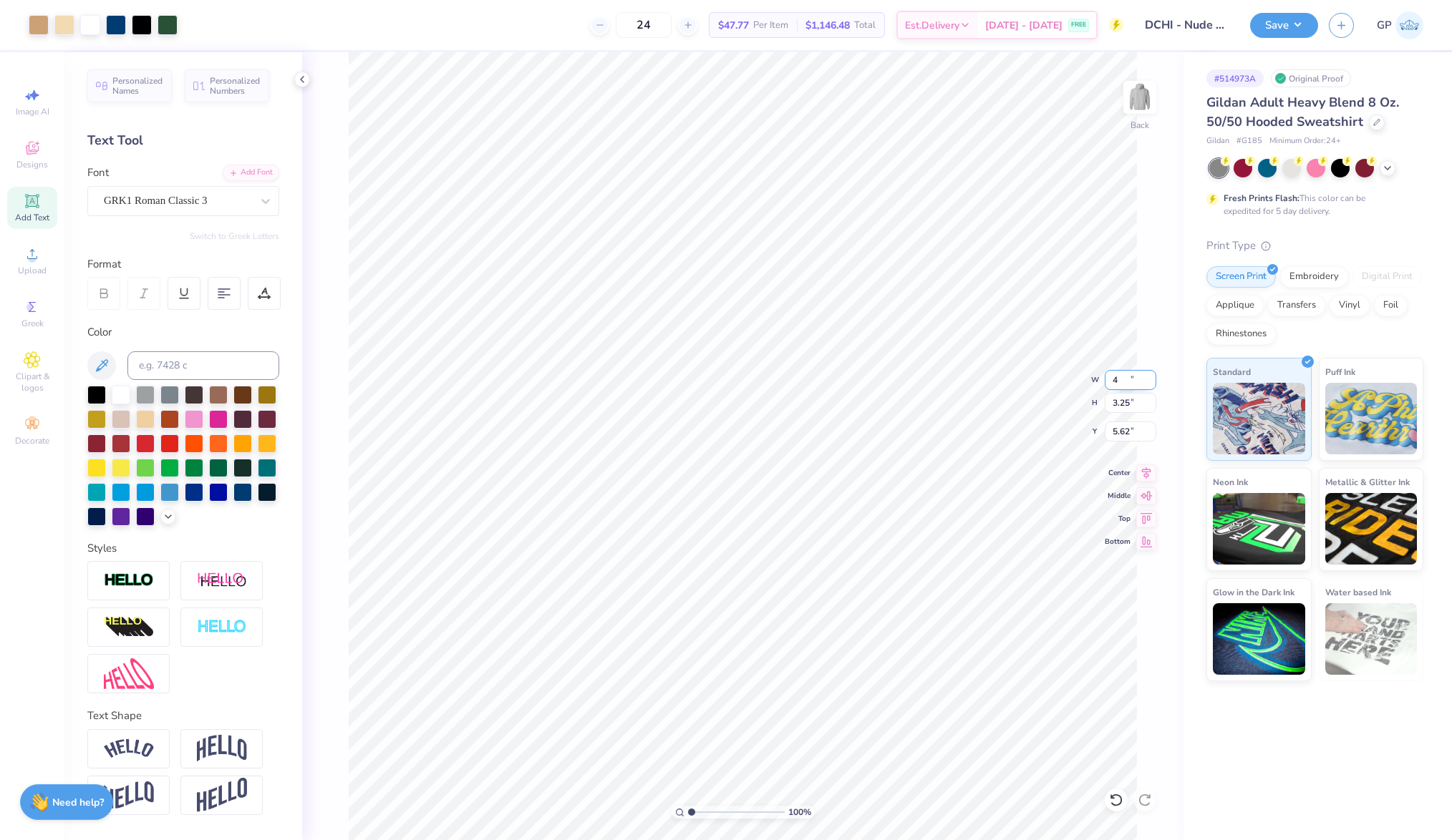
type input "4.00"
type input "3.25"
type input "2.20"
click at [1117, 378] on input "4.00" at bounding box center [1130, 379] width 51 height 20
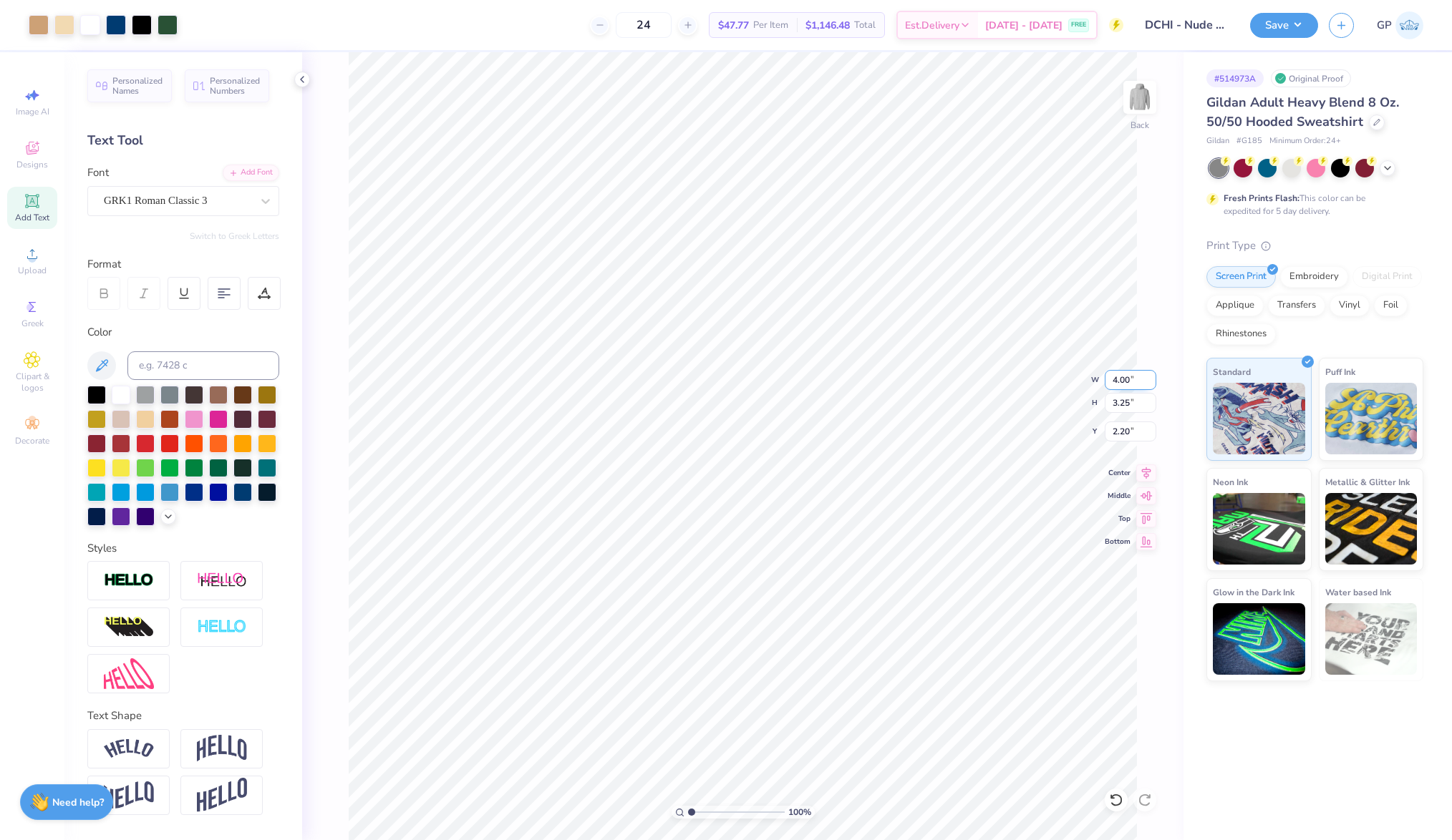
click at [1117, 378] on input "4.00" at bounding box center [1130, 379] width 51 height 20
type input "5.00"
type input "4.06"
type input "1.80"
click at [1135, 387] on input "5.00" at bounding box center [1130, 379] width 51 height 20
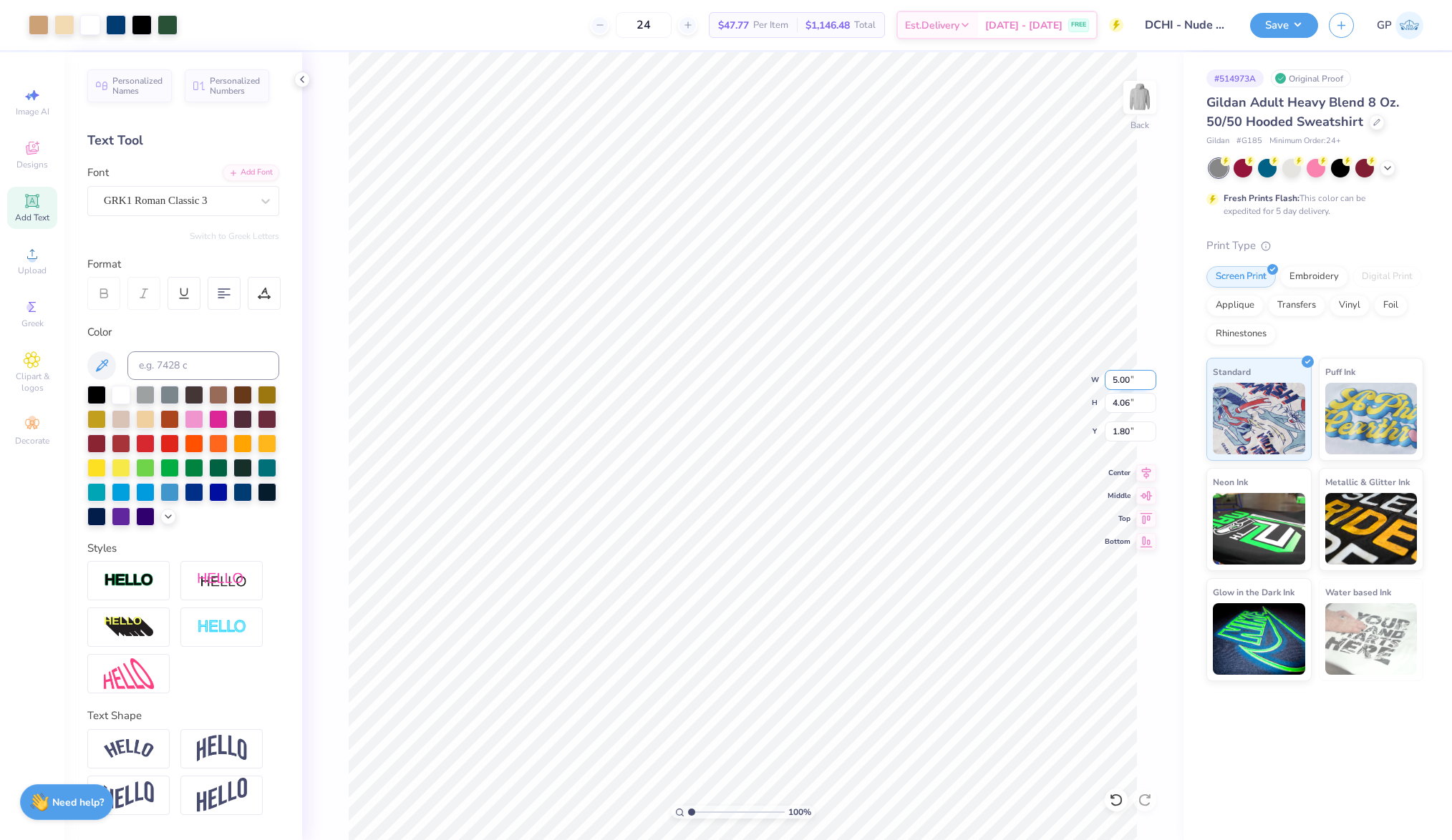
click at [1135, 387] on input "5.00" at bounding box center [1130, 379] width 51 height 20
type input "6.00"
type input "4.88"
type input "1.39"
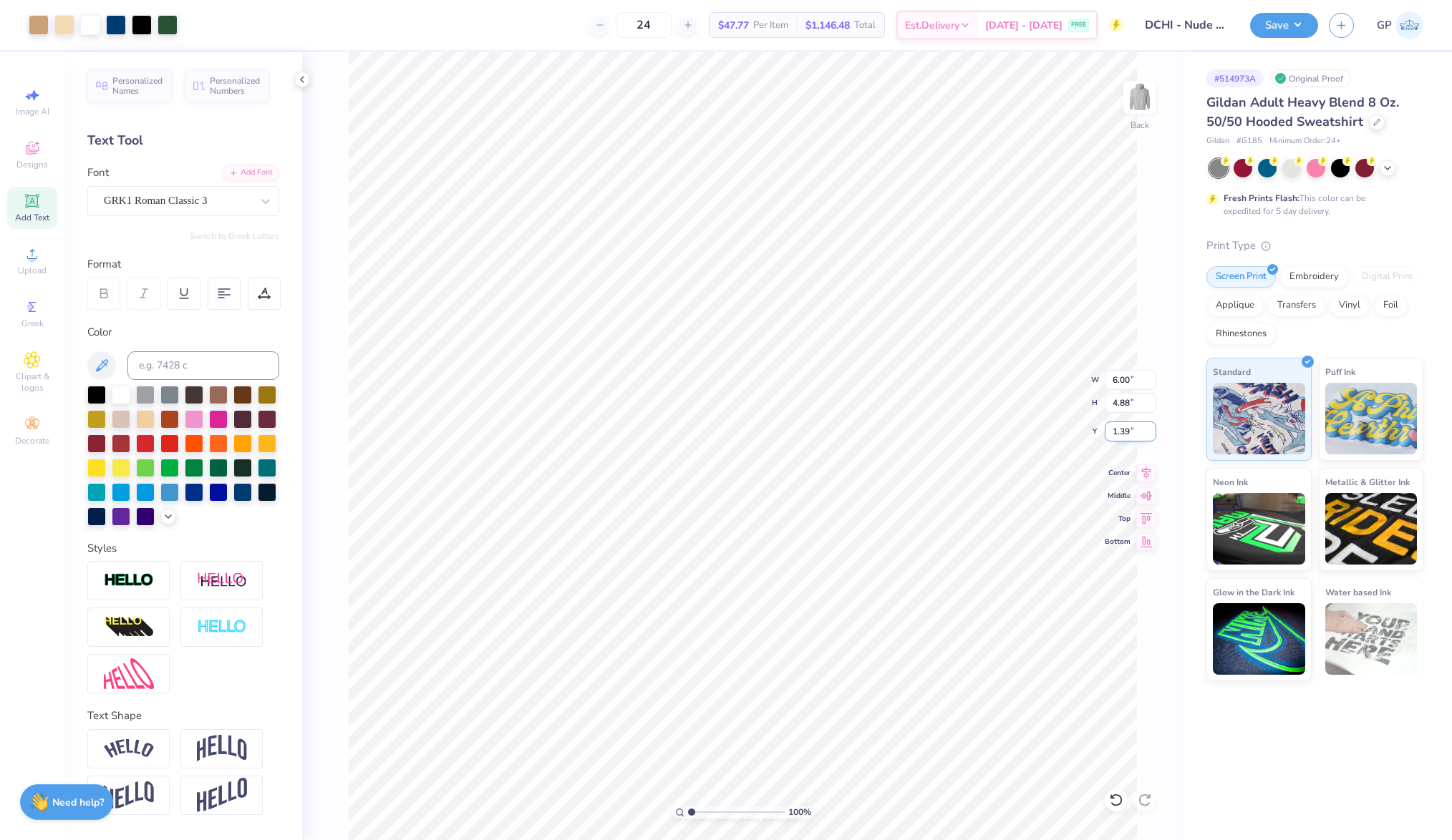
click at [1124, 434] on input "1.39" at bounding box center [1130, 431] width 51 height 20
click at [1134, 429] on input "2.00" at bounding box center [1130, 431] width 51 height 20
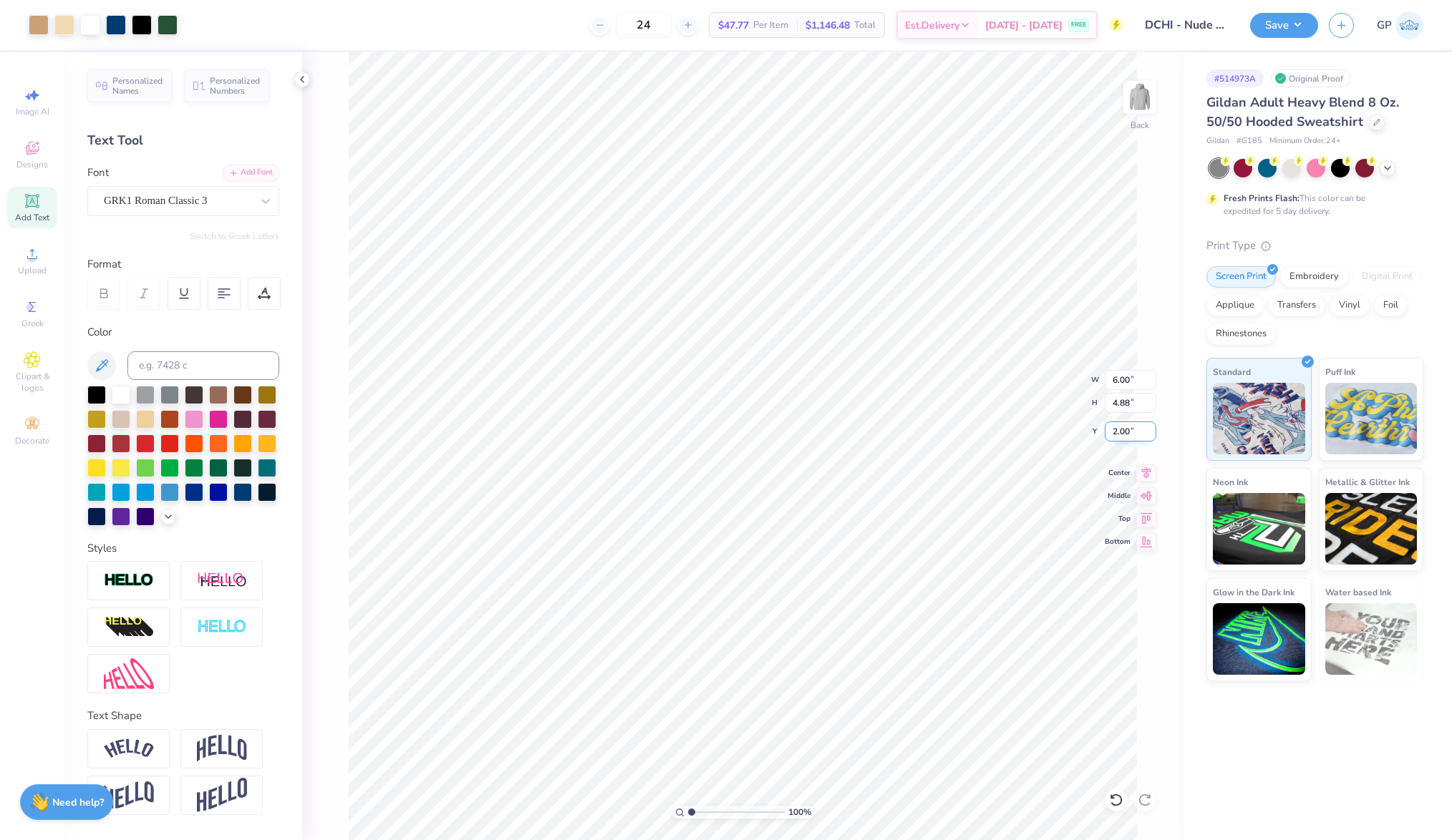
click at [1134, 429] on input "2.00" at bounding box center [1130, 431] width 51 height 20
type input "3.00"
click at [1118, 378] on input "6.00" at bounding box center [1130, 379] width 51 height 20
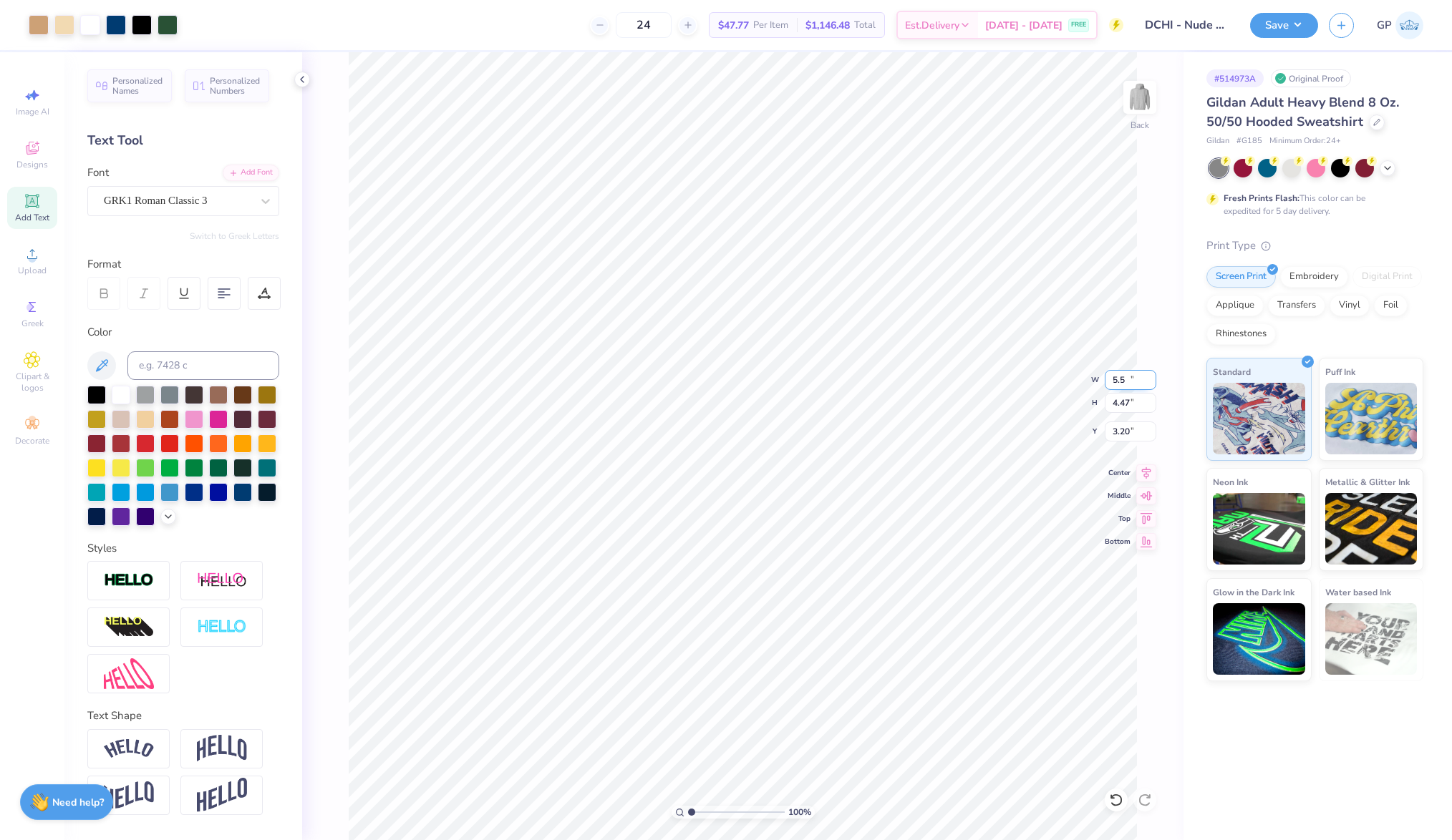
type input "5.50"
type input "4.47"
click at [1126, 432] on input "3.20" at bounding box center [1130, 431] width 51 height 20
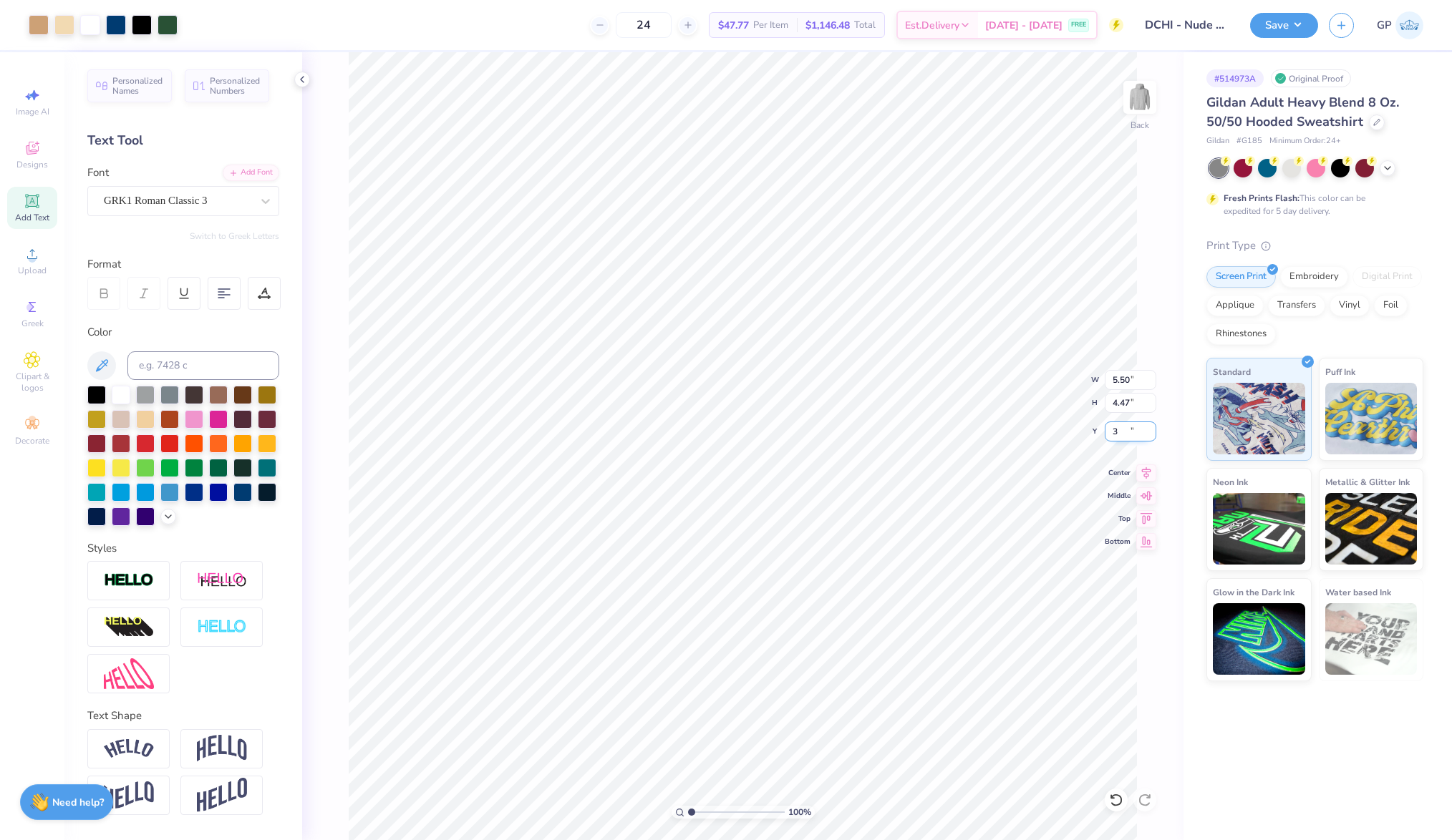
type input "3.00"
click at [1280, 19] on button "Save" at bounding box center [1284, 23] width 68 height 25
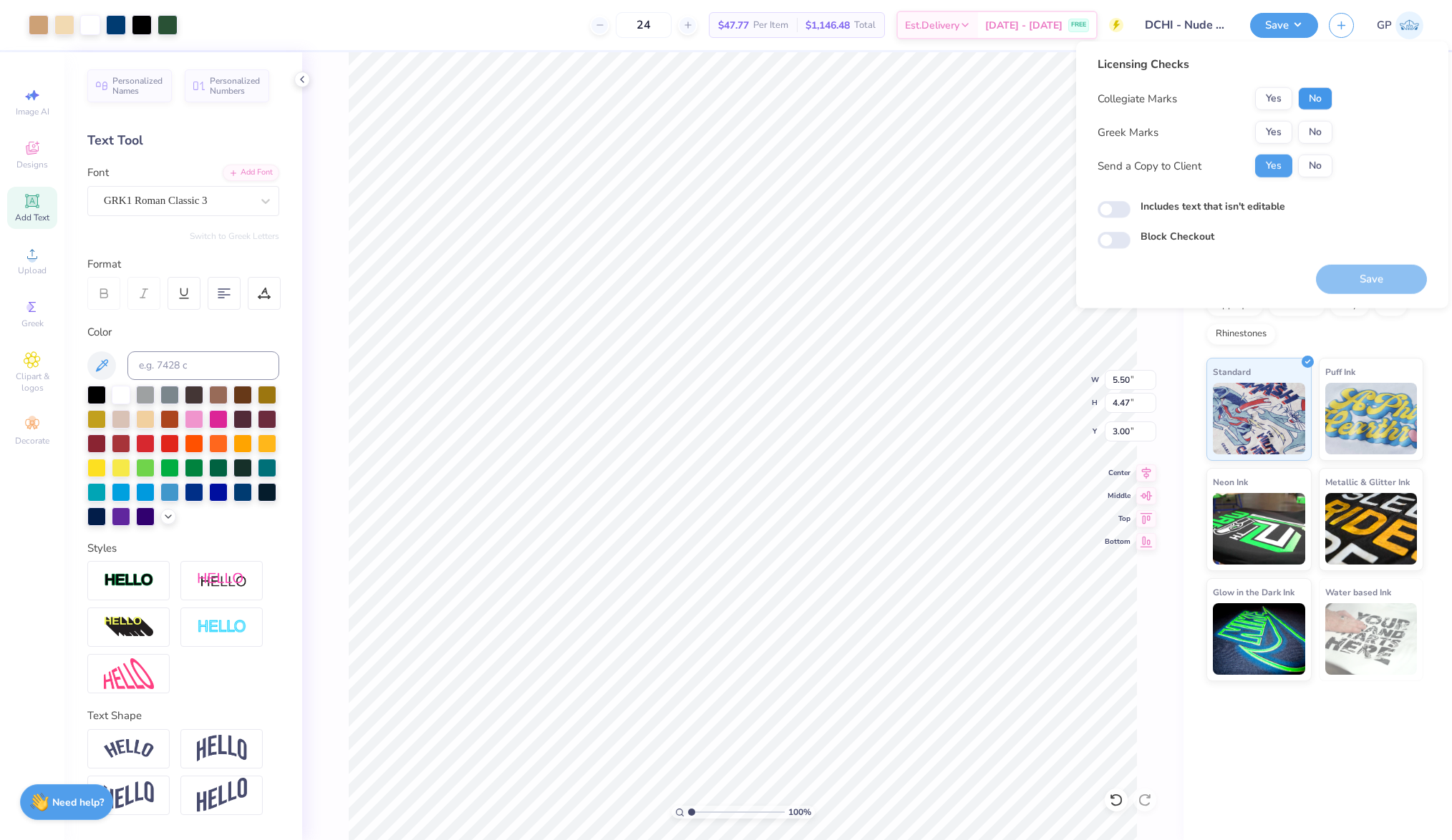
click at [1314, 97] on button "No" at bounding box center [1315, 98] width 34 height 23
click at [1275, 129] on button "Yes" at bounding box center [1274, 132] width 37 height 23
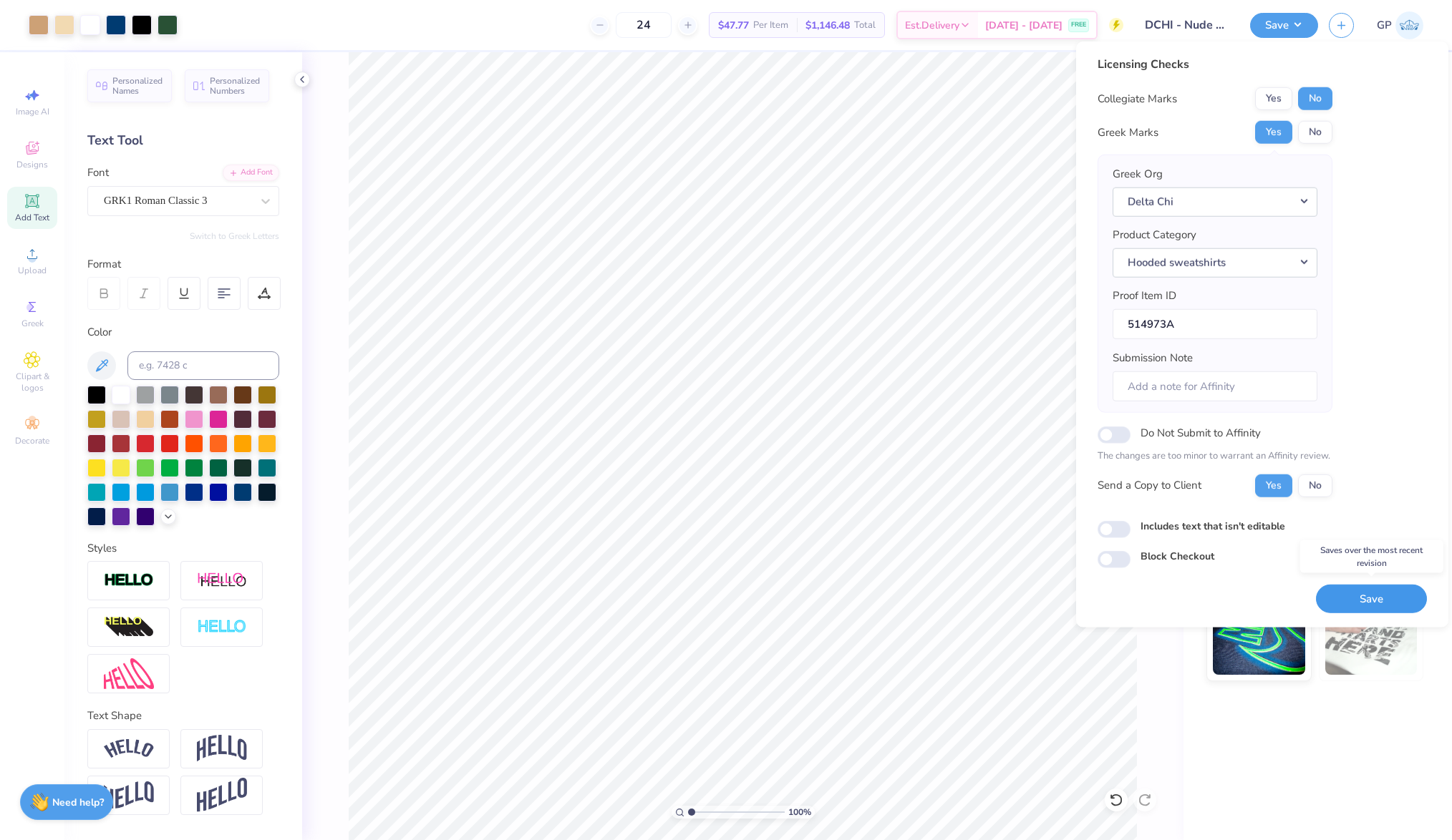
click at [1369, 592] on button "Save" at bounding box center [1372, 599] width 111 height 29
